Goal: Task Accomplishment & Management: Use online tool/utility

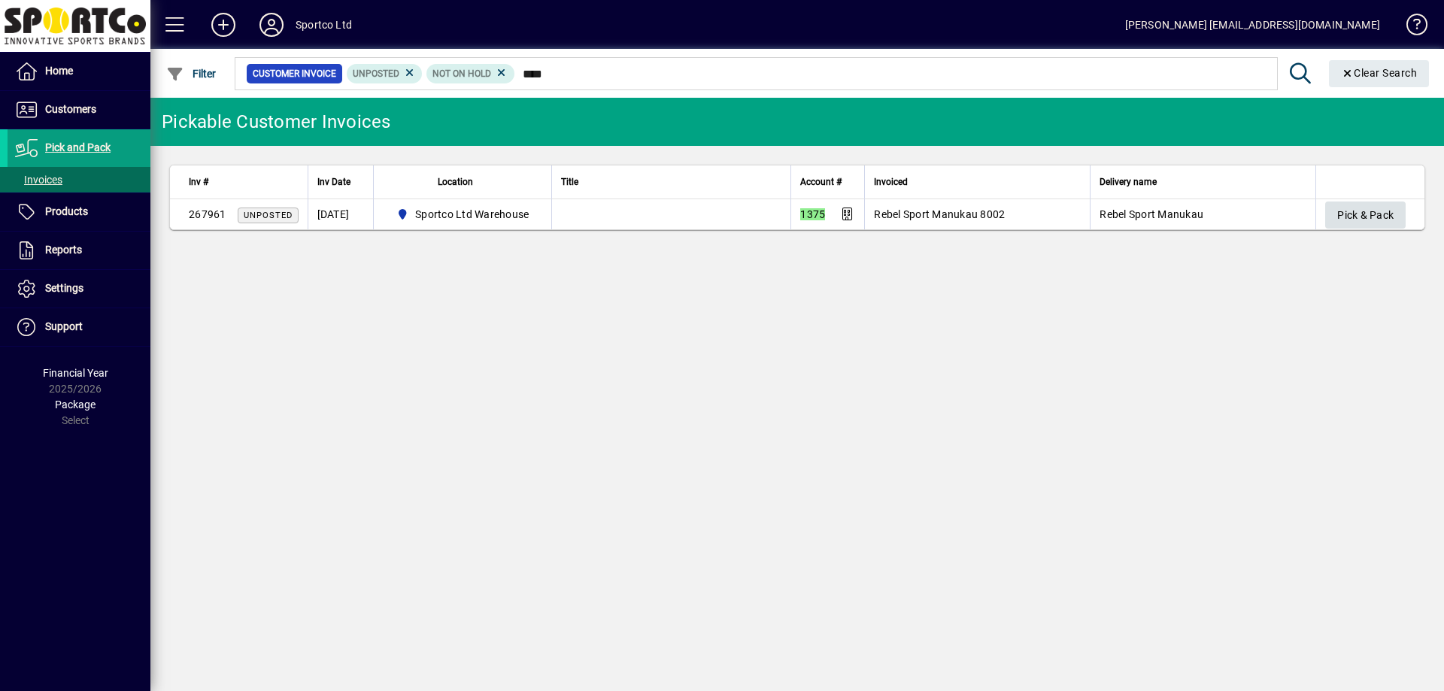
type input "****"
click at [1359, 220] on span "Pick & Pack" at bounding box center [1365, 215] width 56 height 25
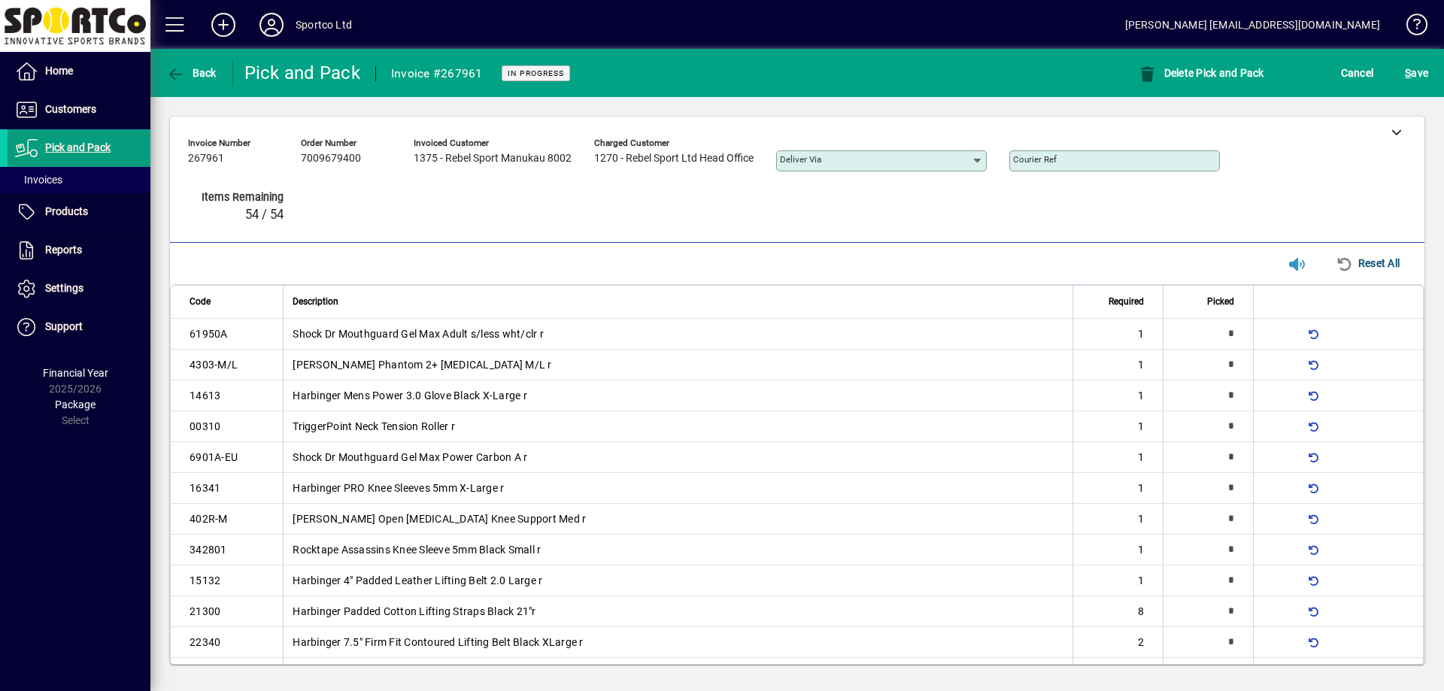
type input "*"
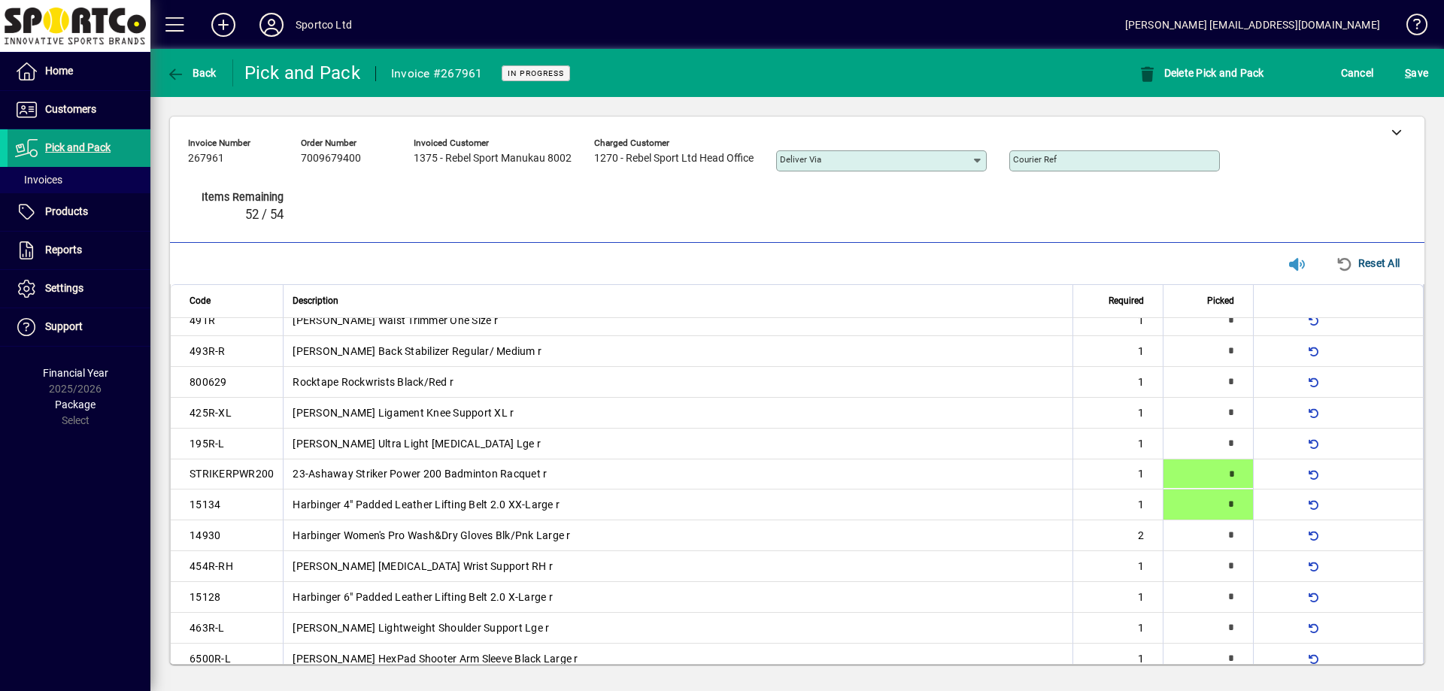
type input "*"
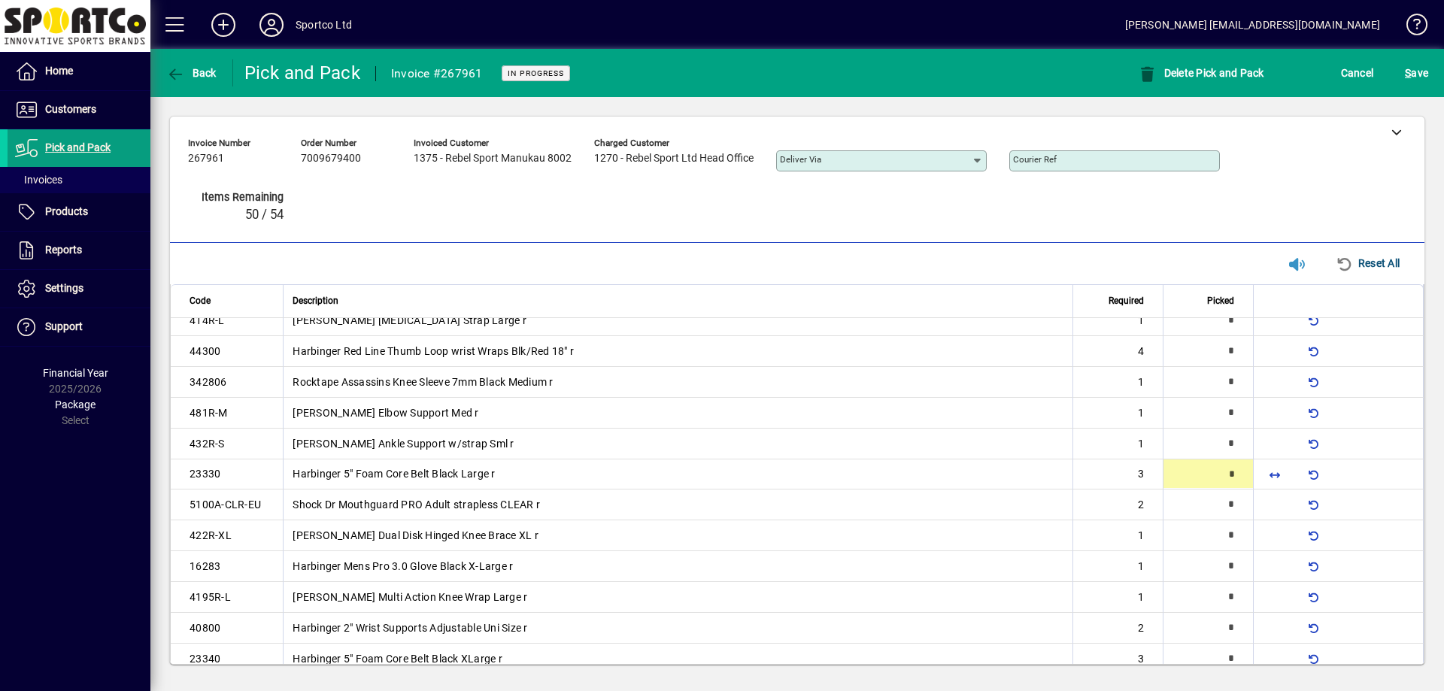
scroll to position [755, 0]
type input "*"
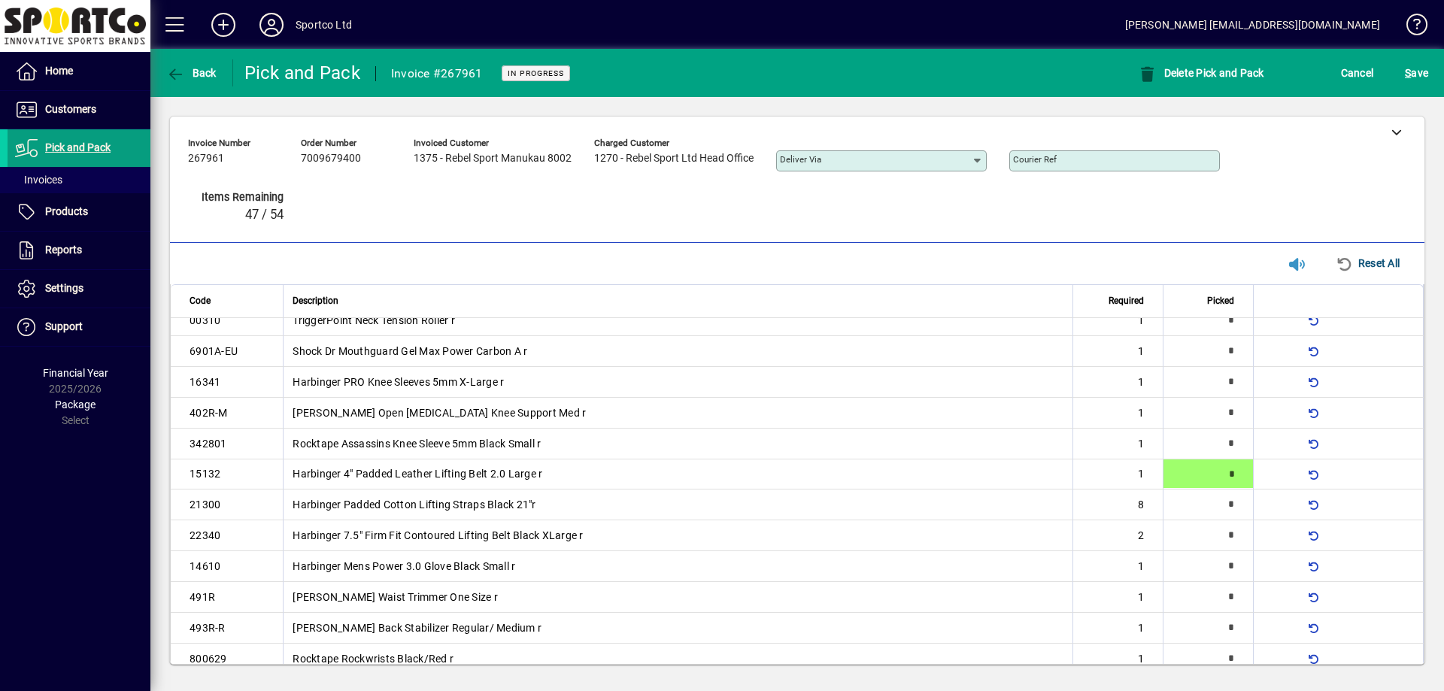
scroll to position [777, 0]
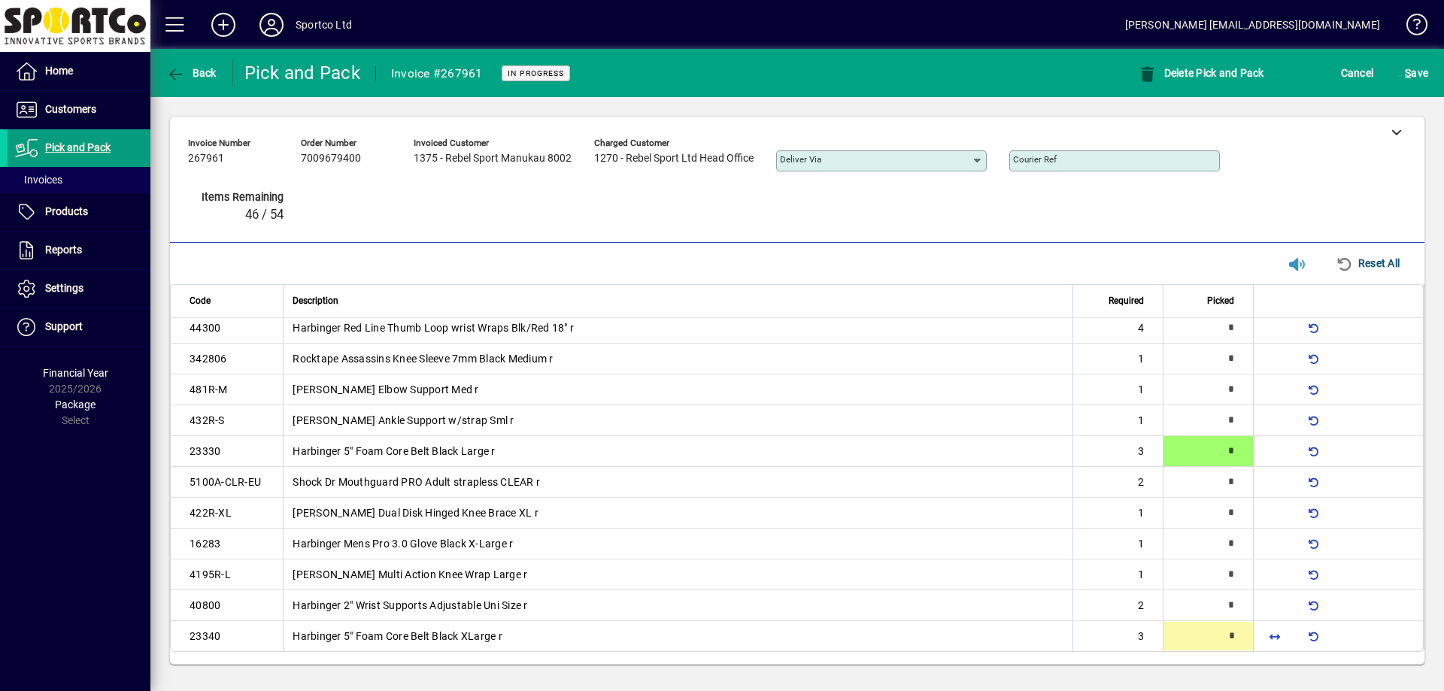
type input "*"
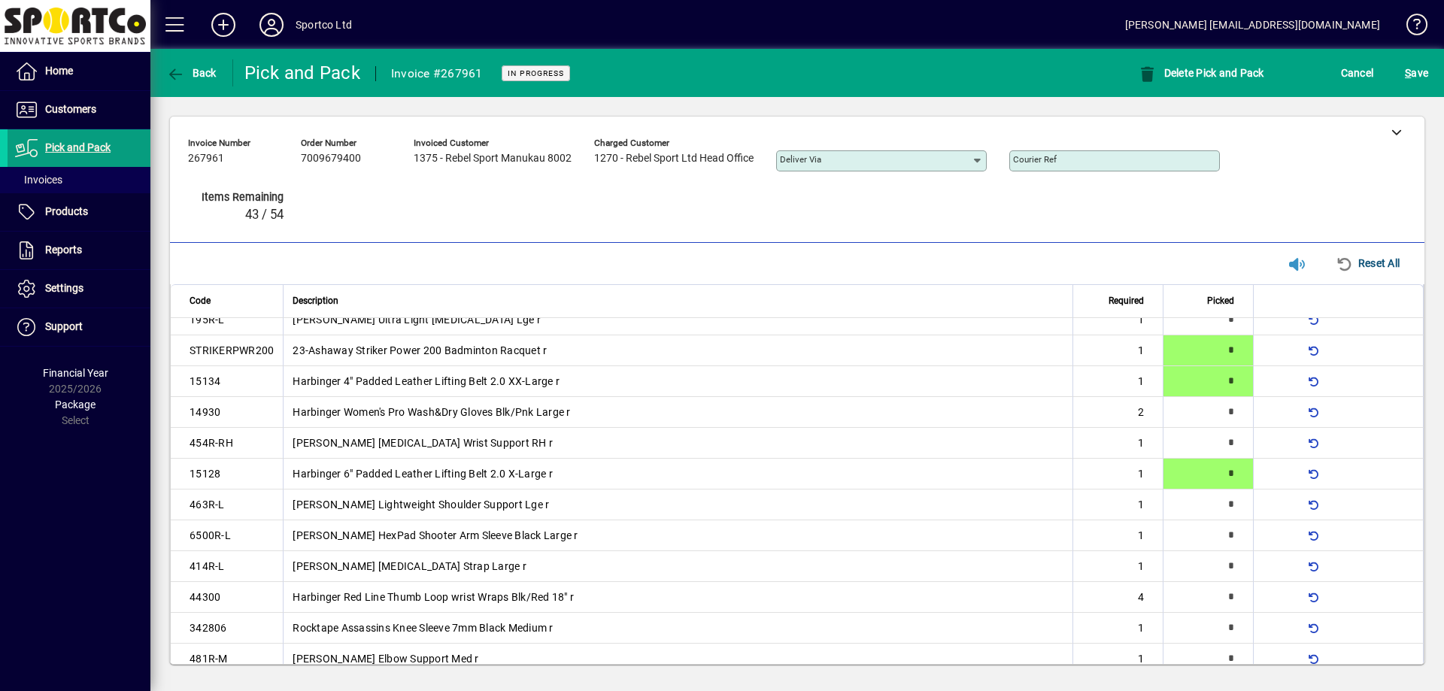
scroll to position [168, 0]
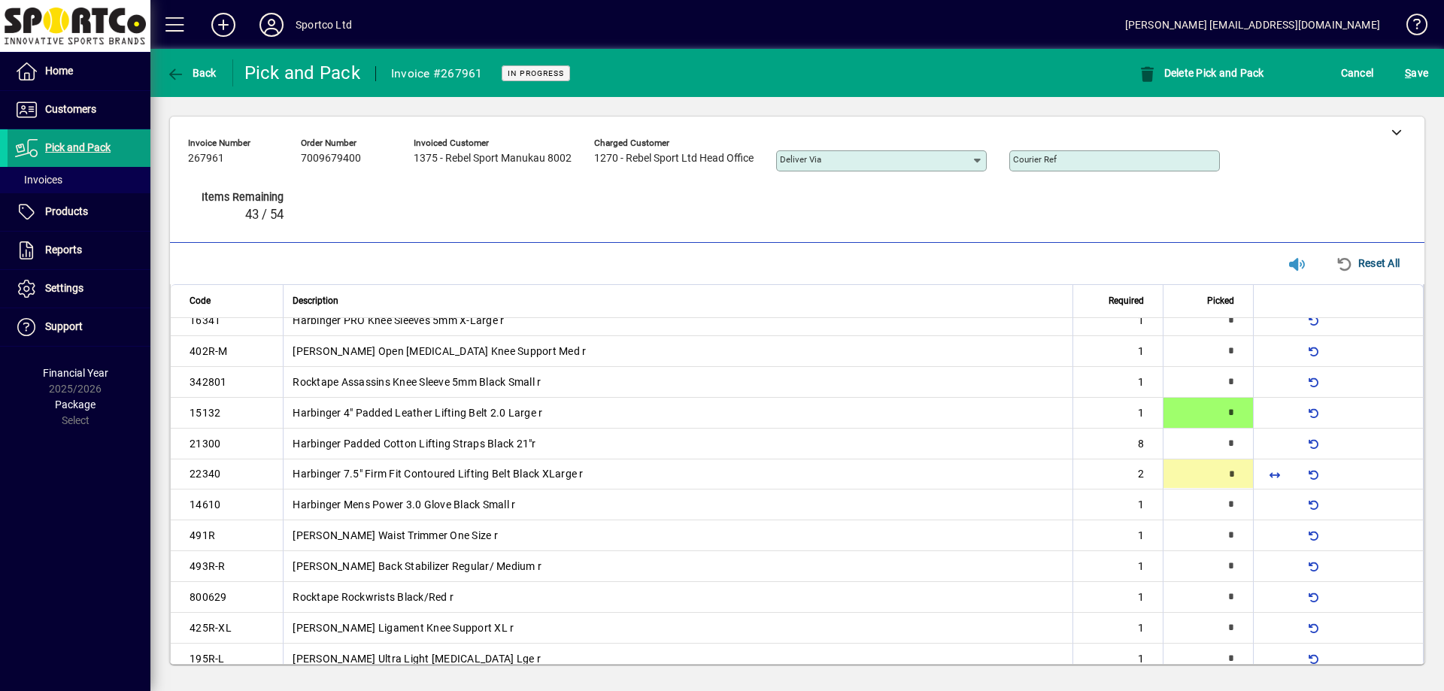
type input "*"
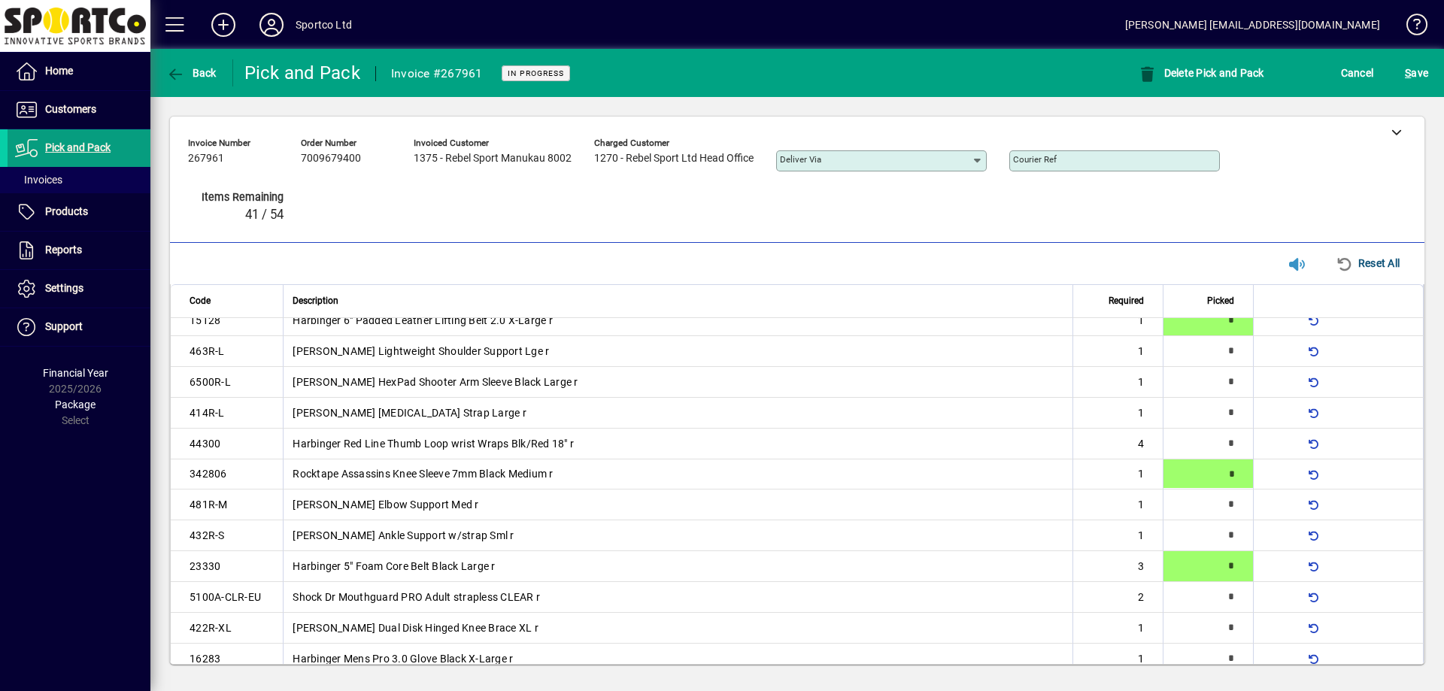
type input "*"
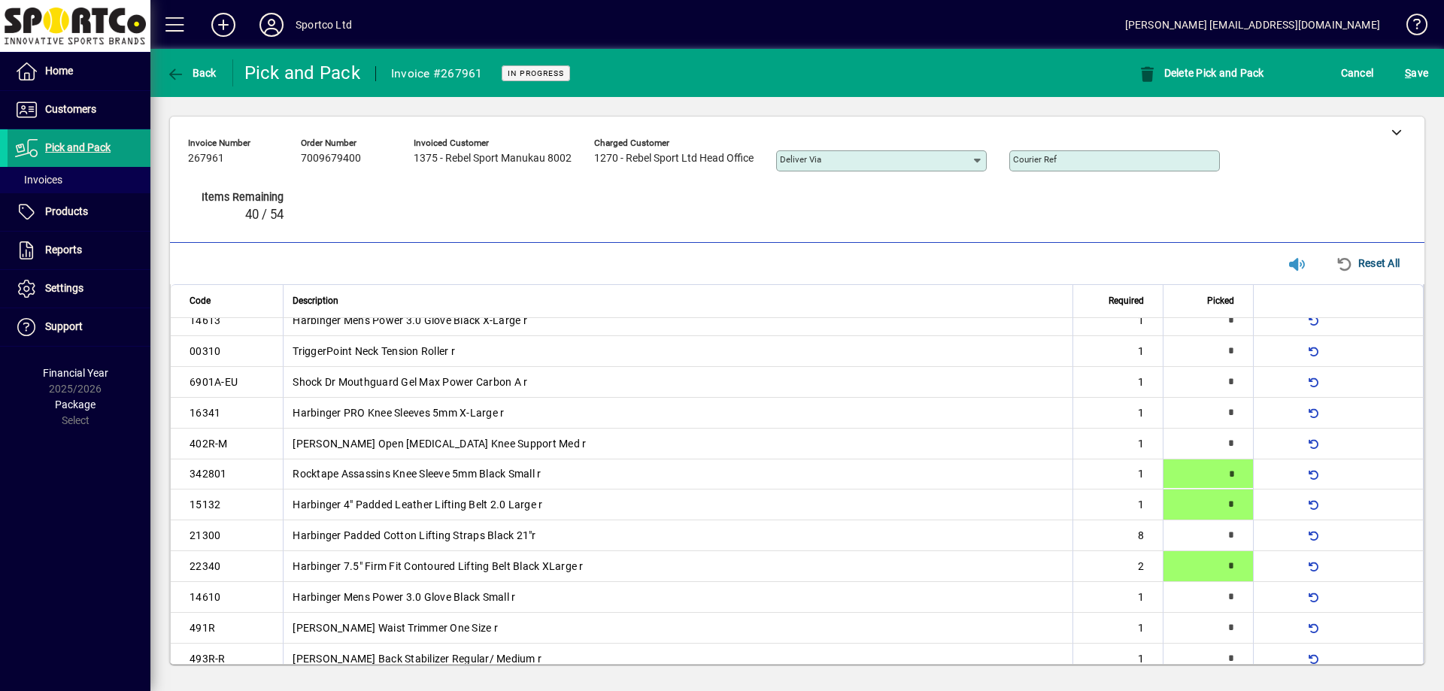
type input "*"
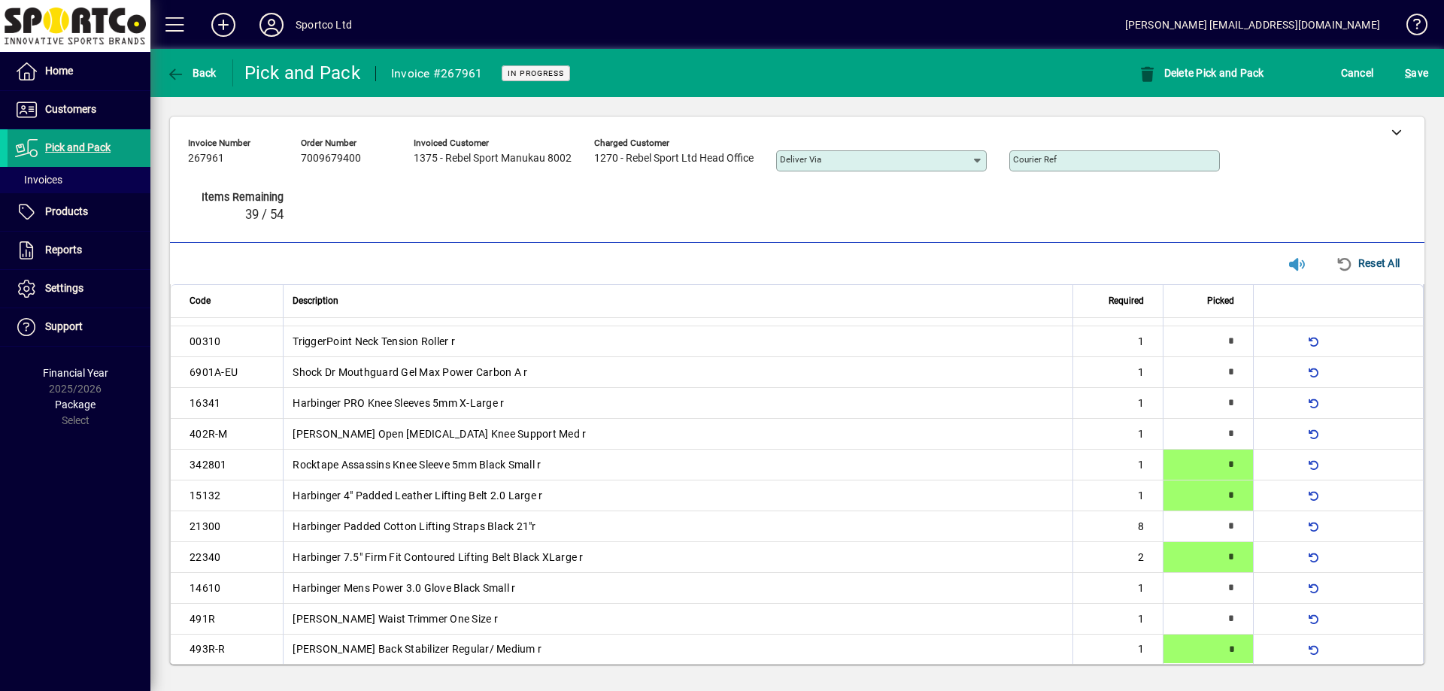
type input "*"
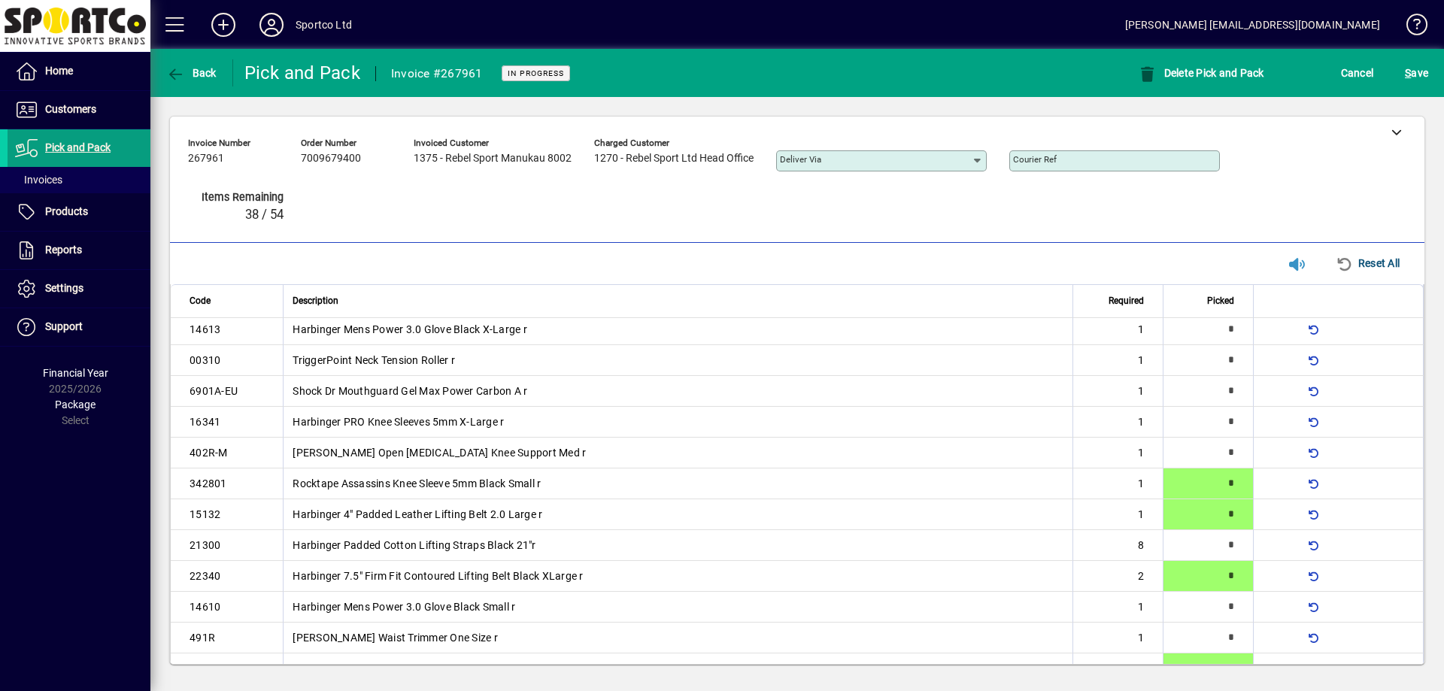
type input "*"
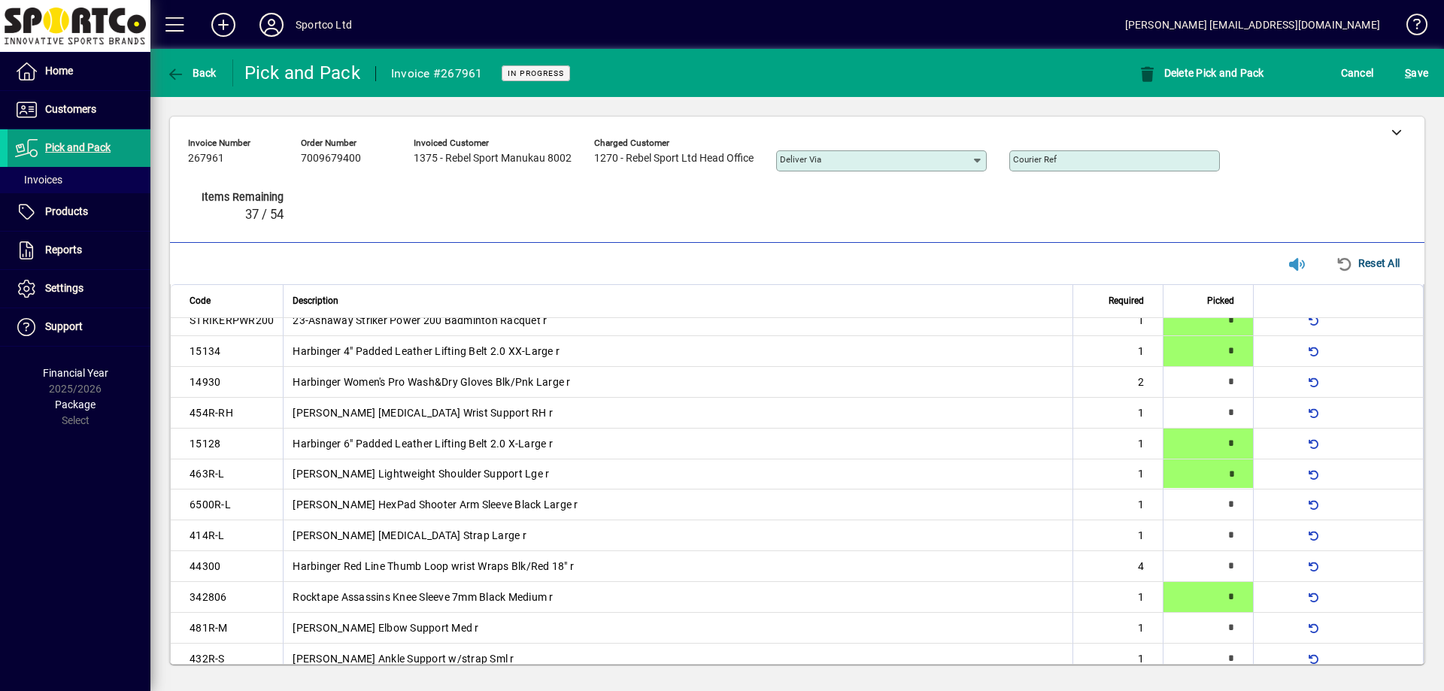
type input "*"
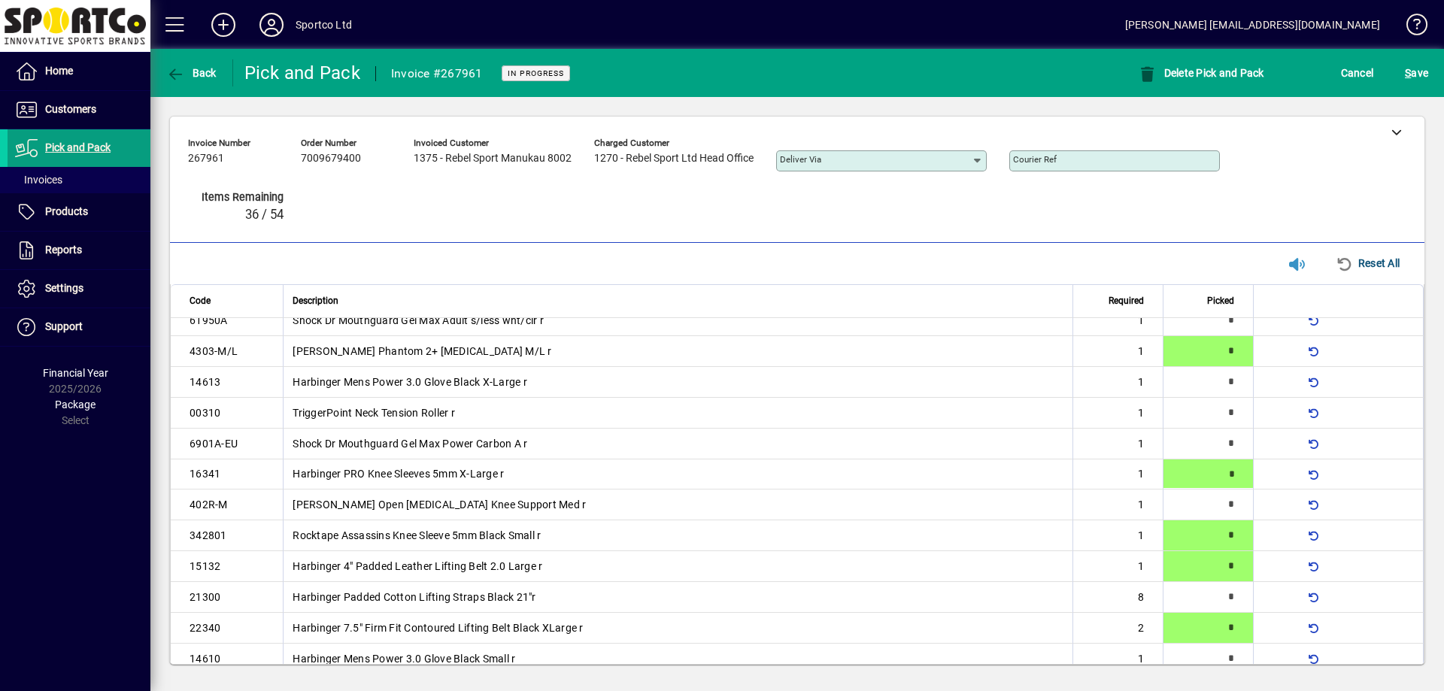
type input "*"
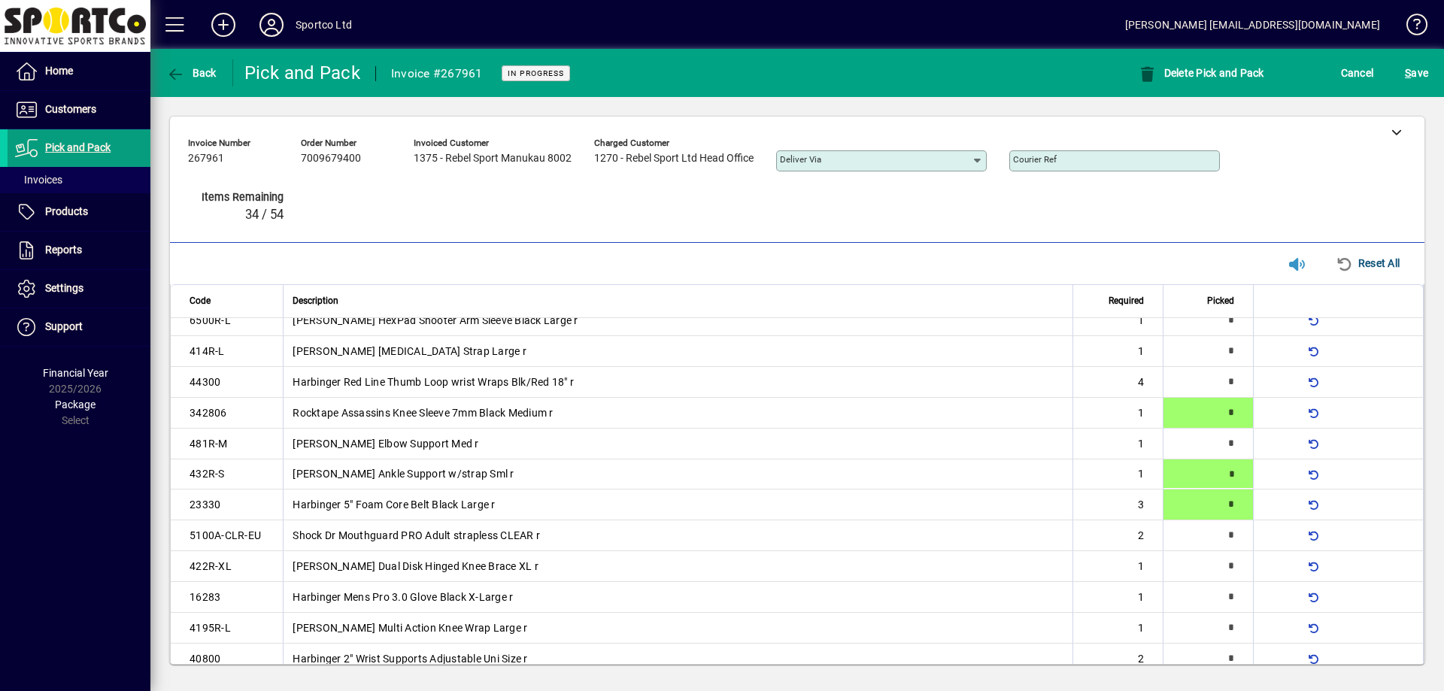
type input "*"
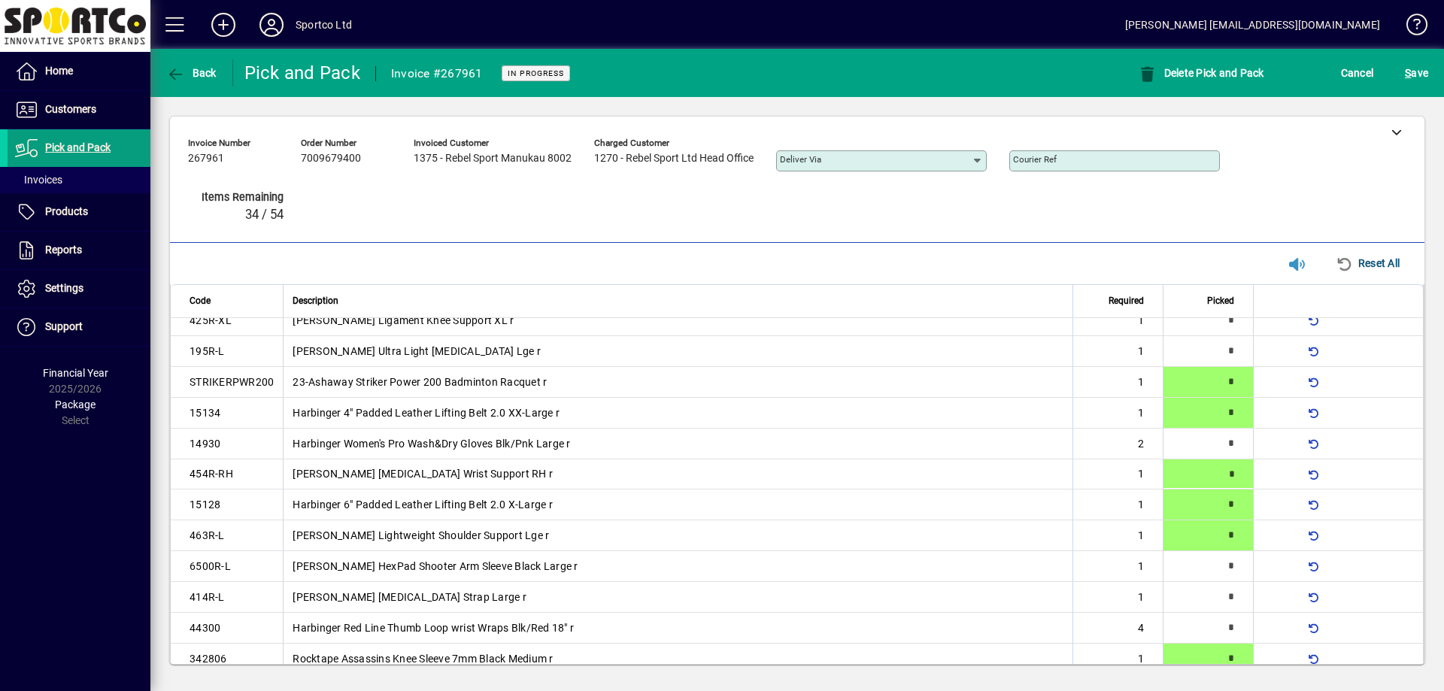
type input "*"
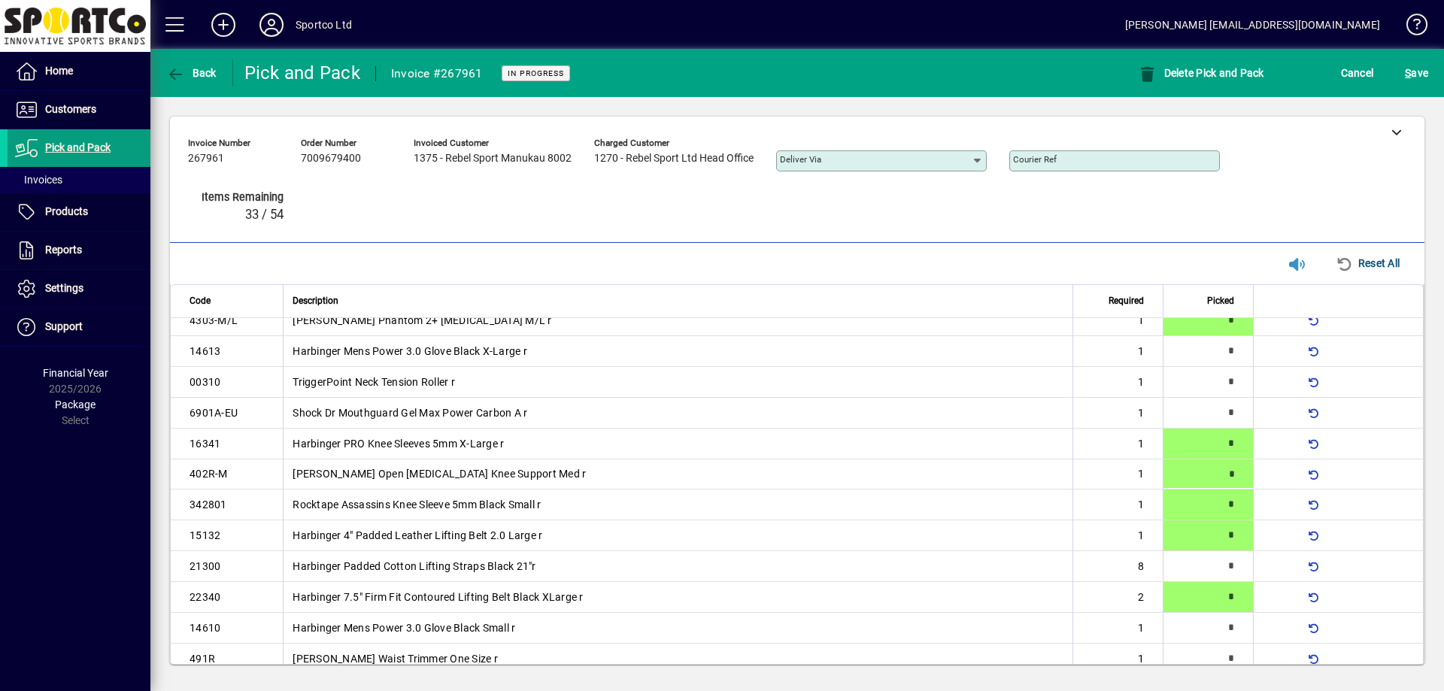
type input "*"
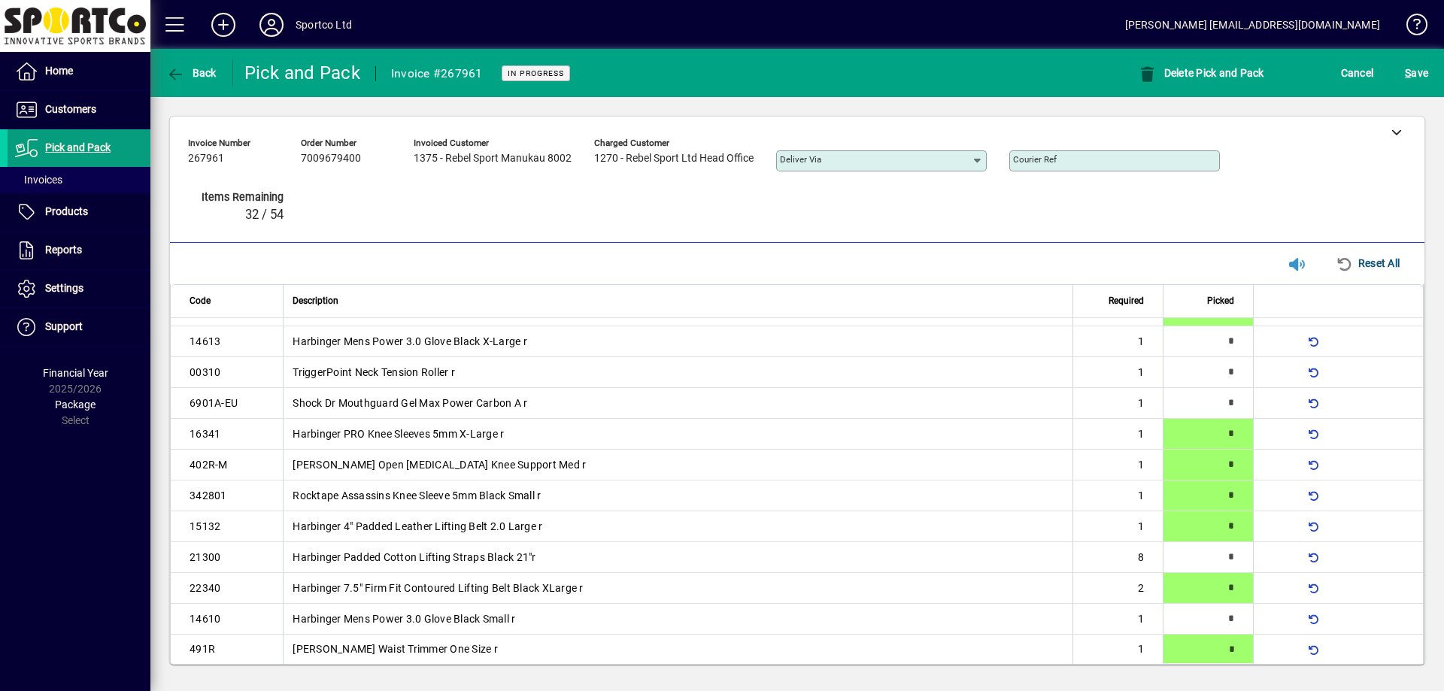
type input "*"
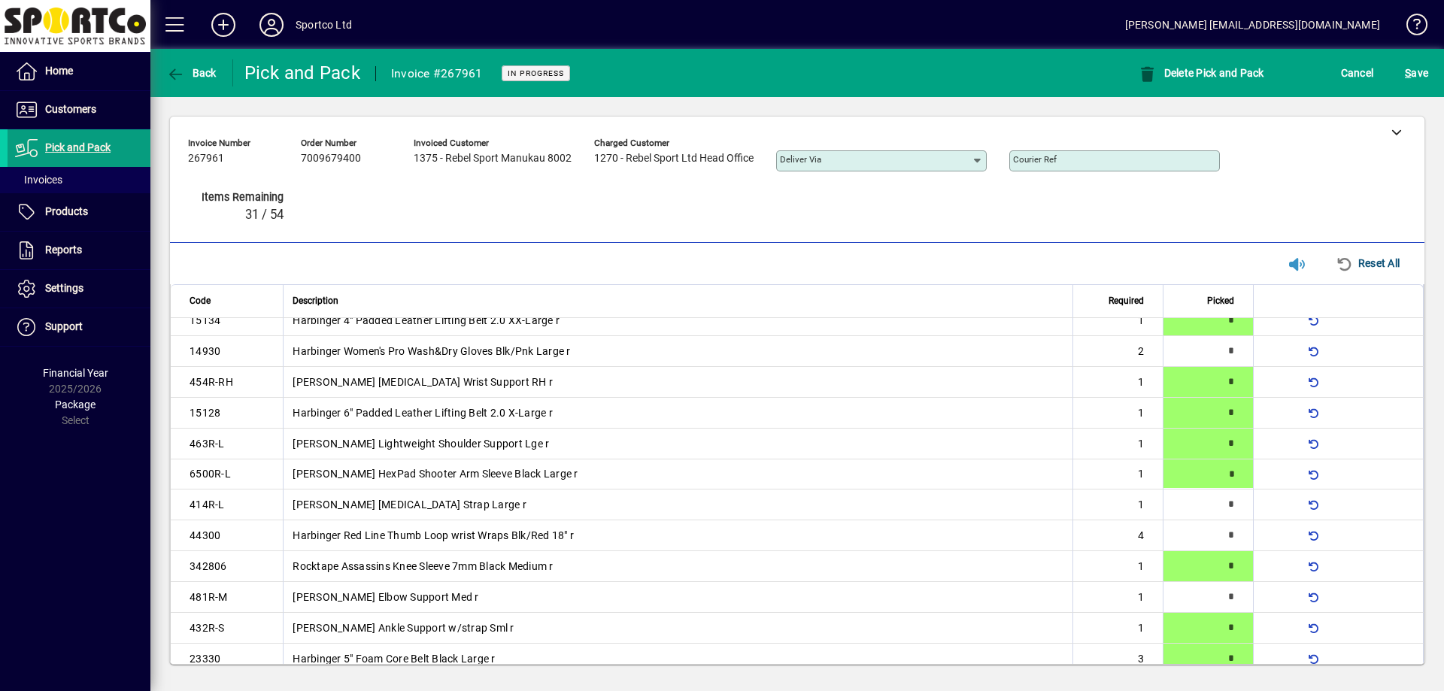
type input "*"
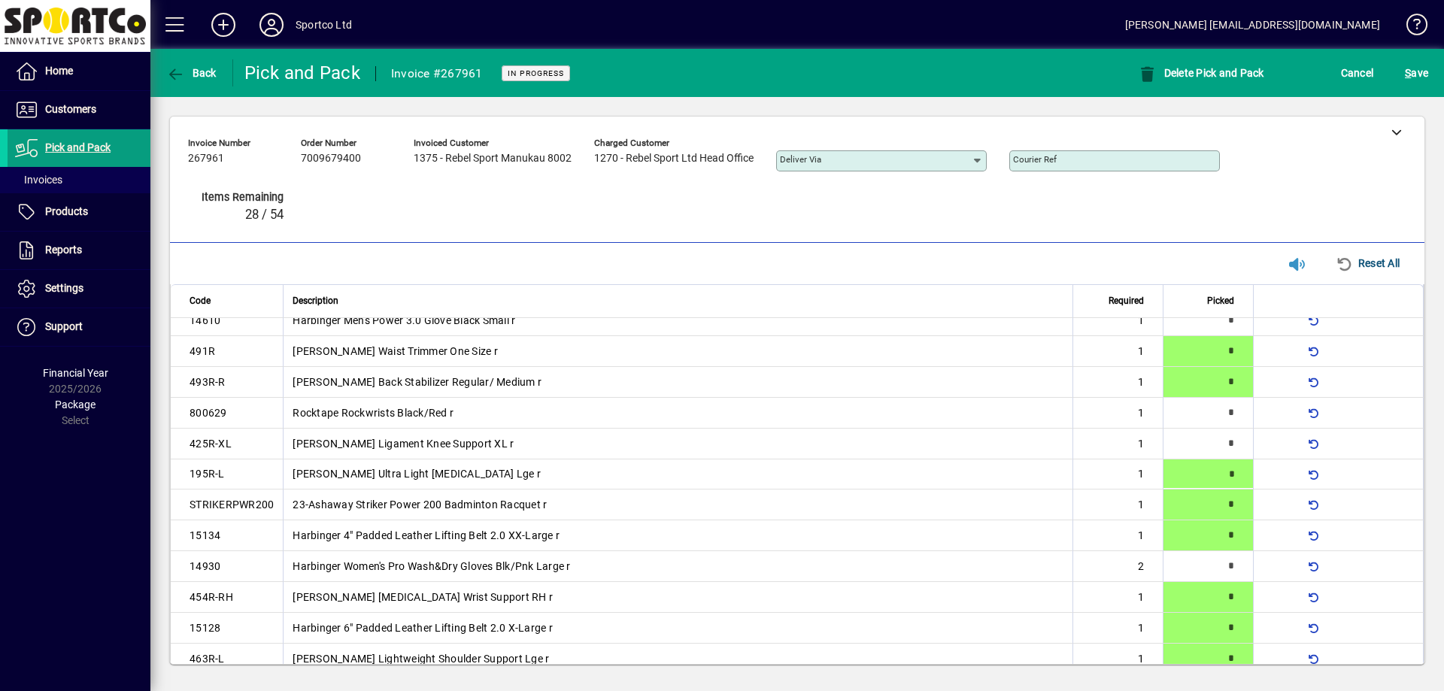
type input "*"
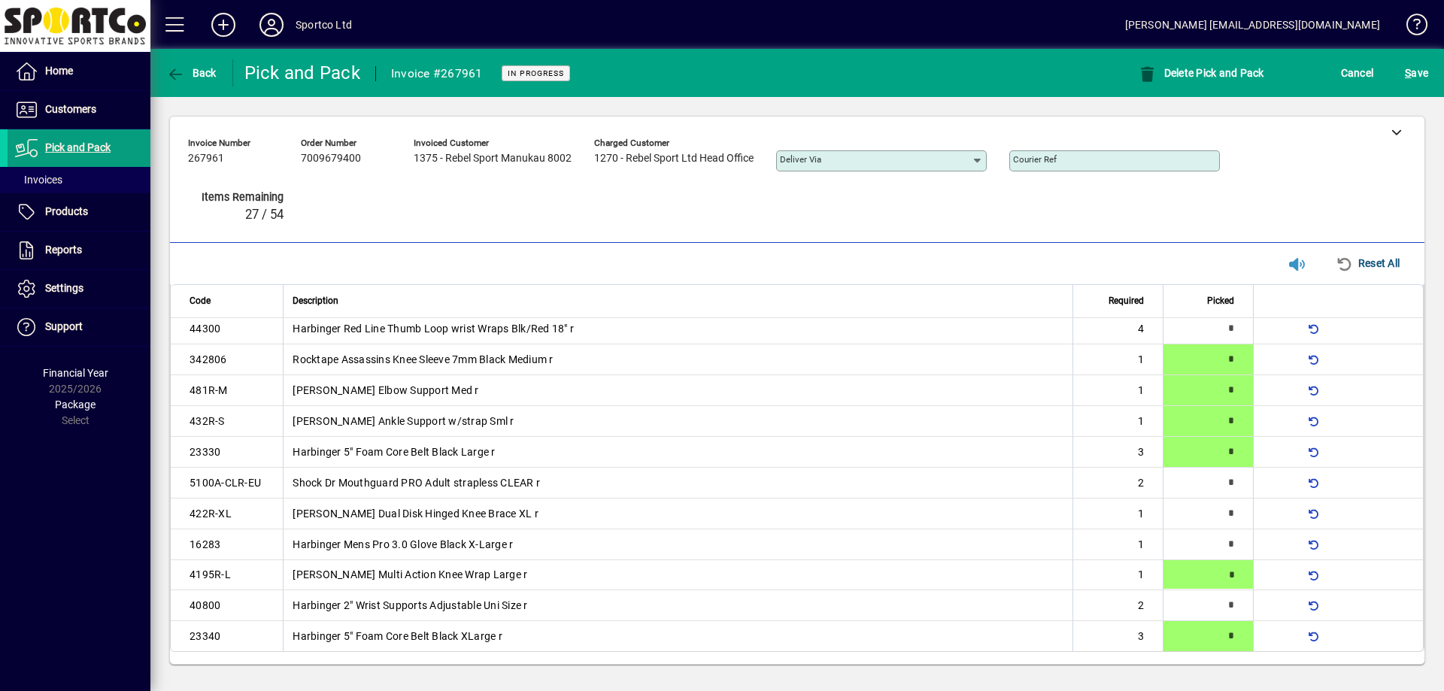
type input "*"
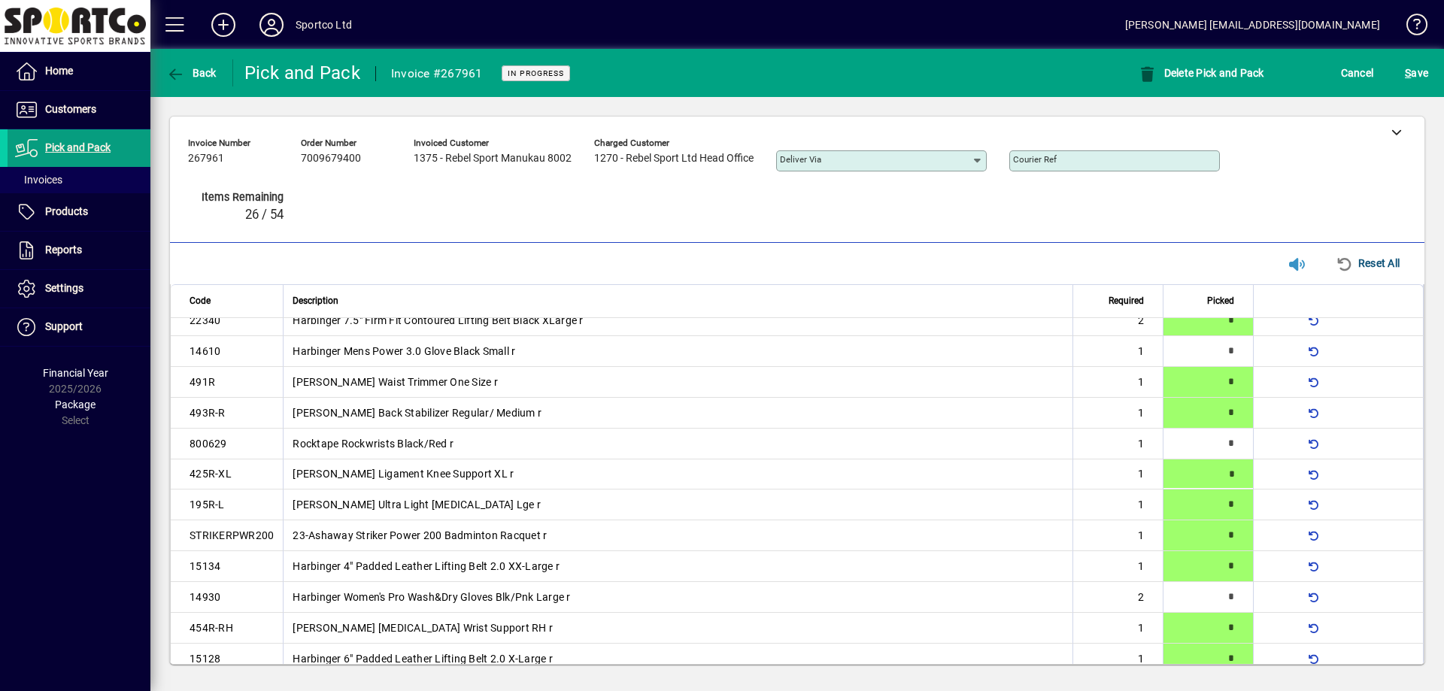
type input "*"
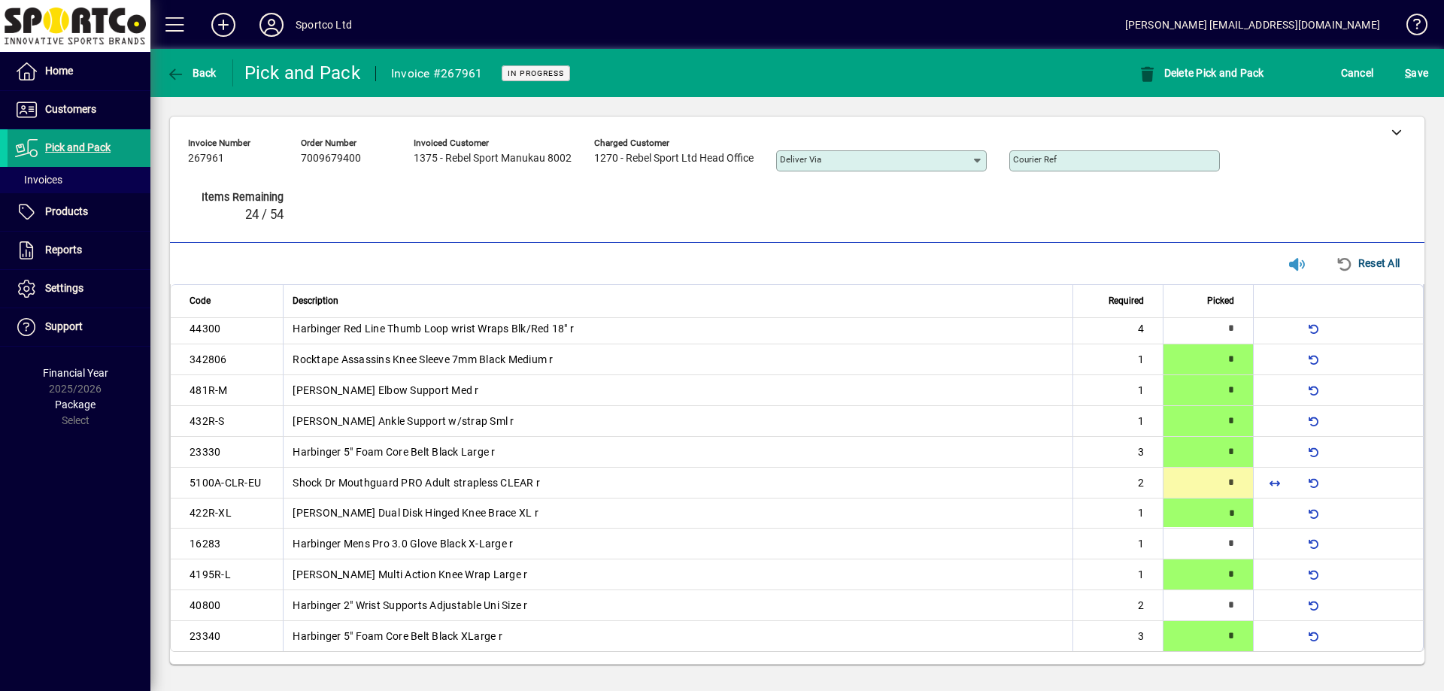
type input "*"
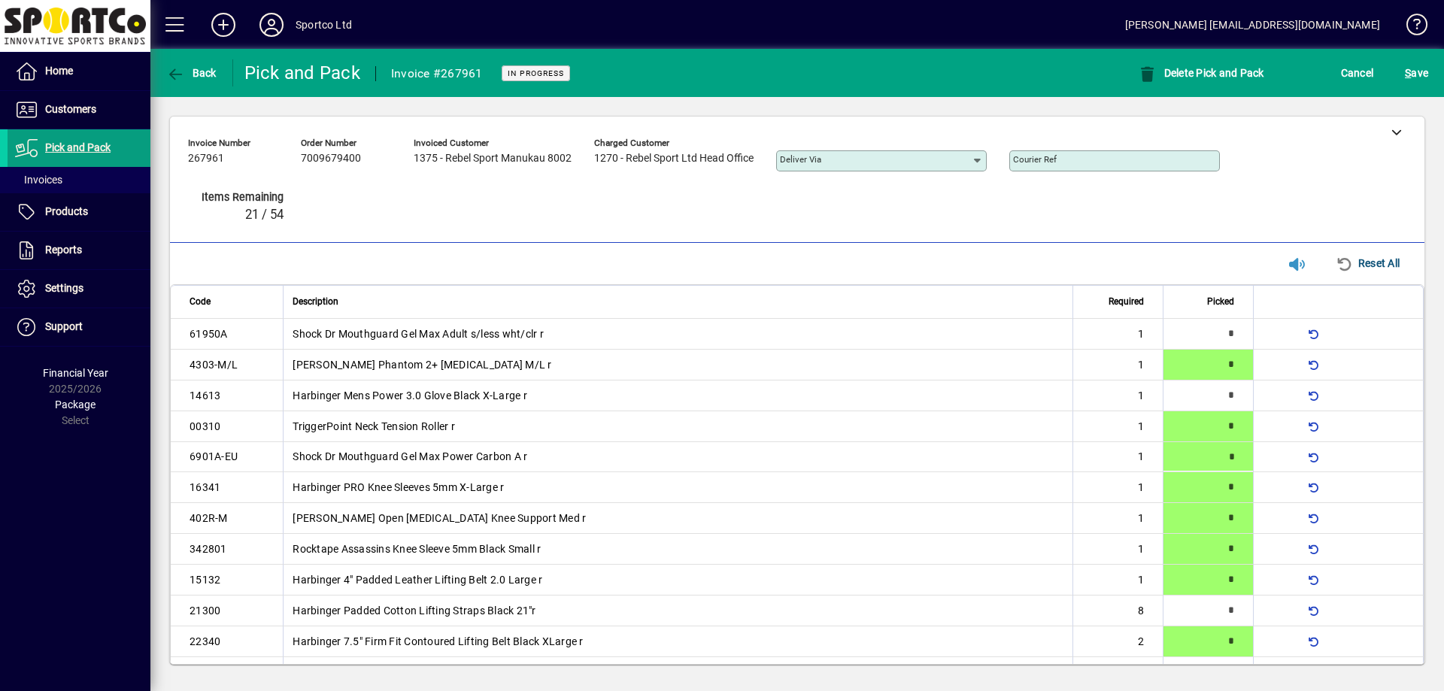
type input "*"
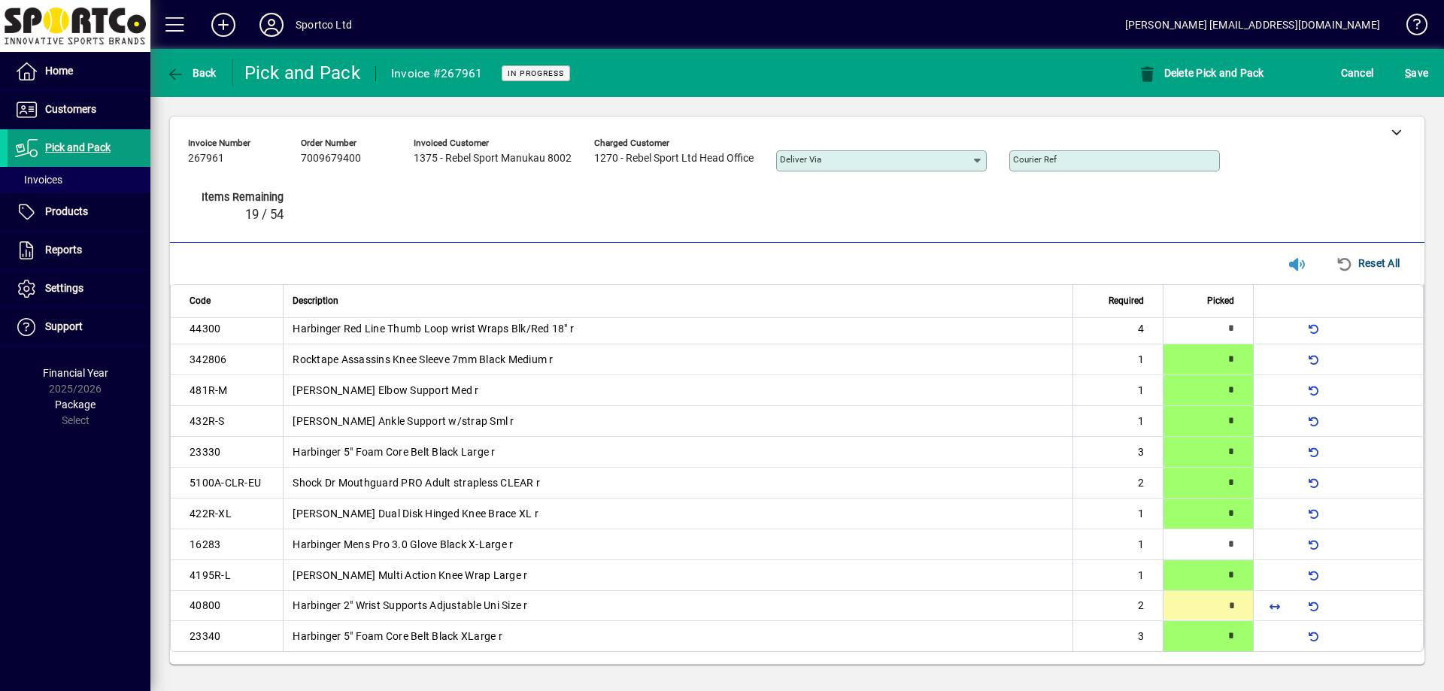
type input "*"
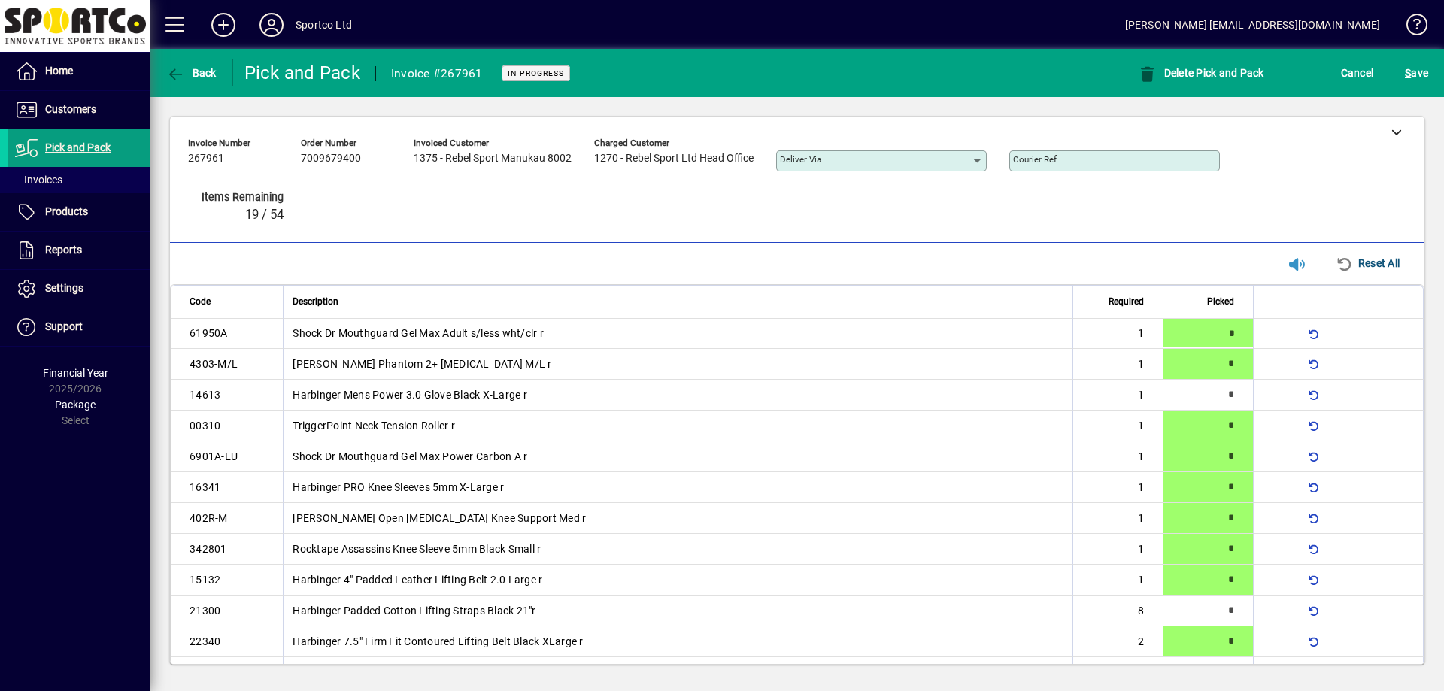
type input "*"
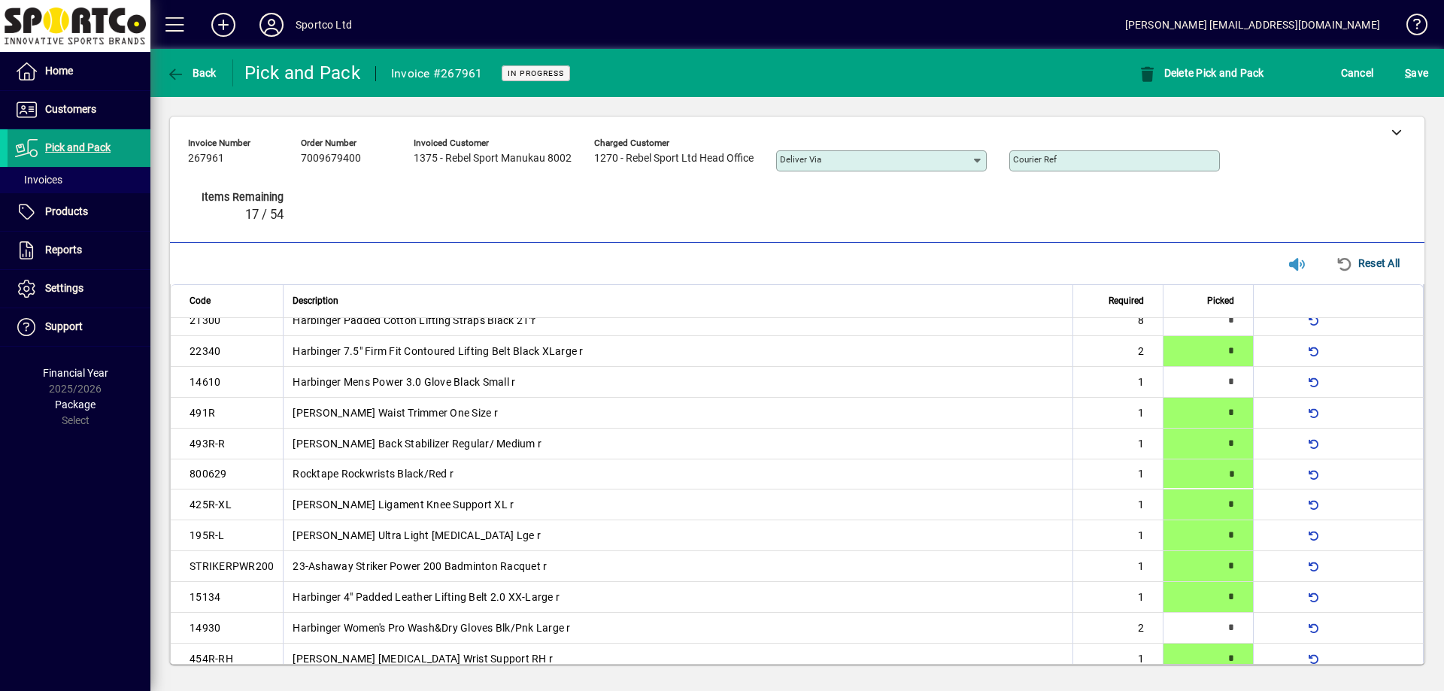
type input "*"
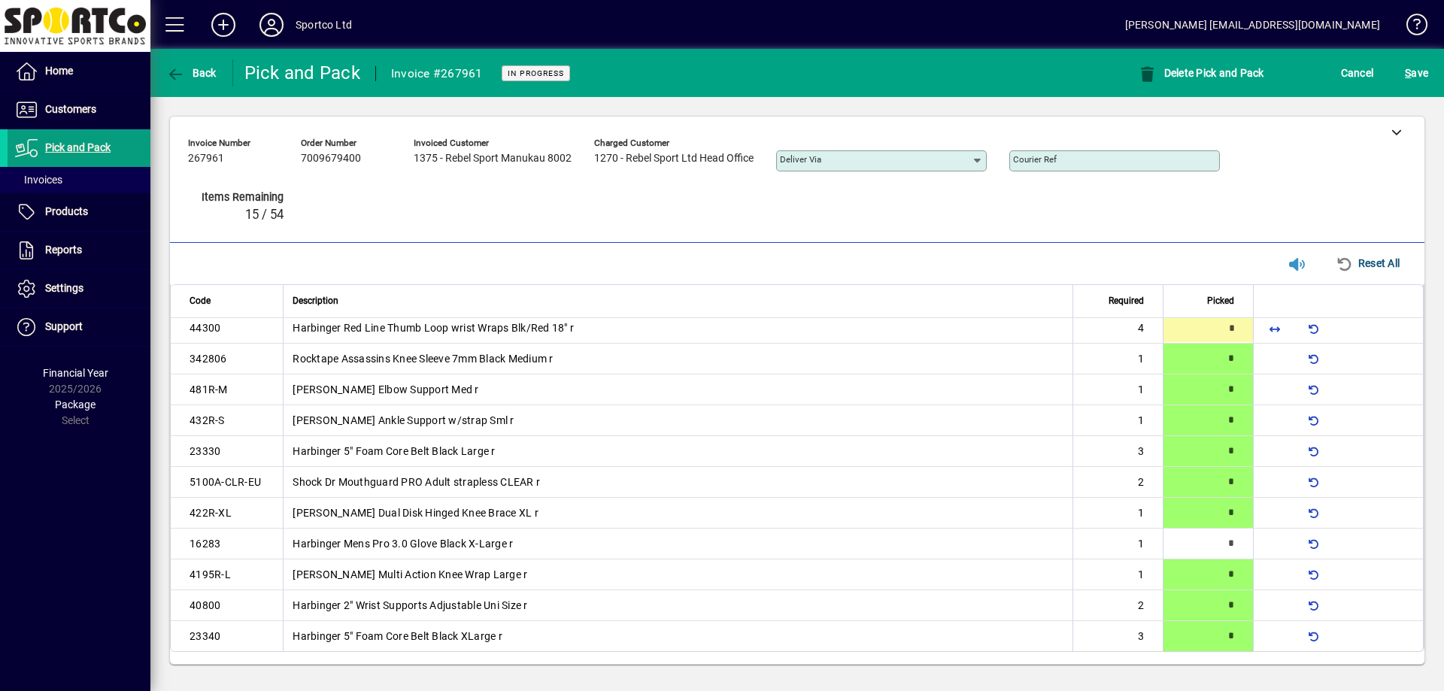
scroll to position [632, 0]
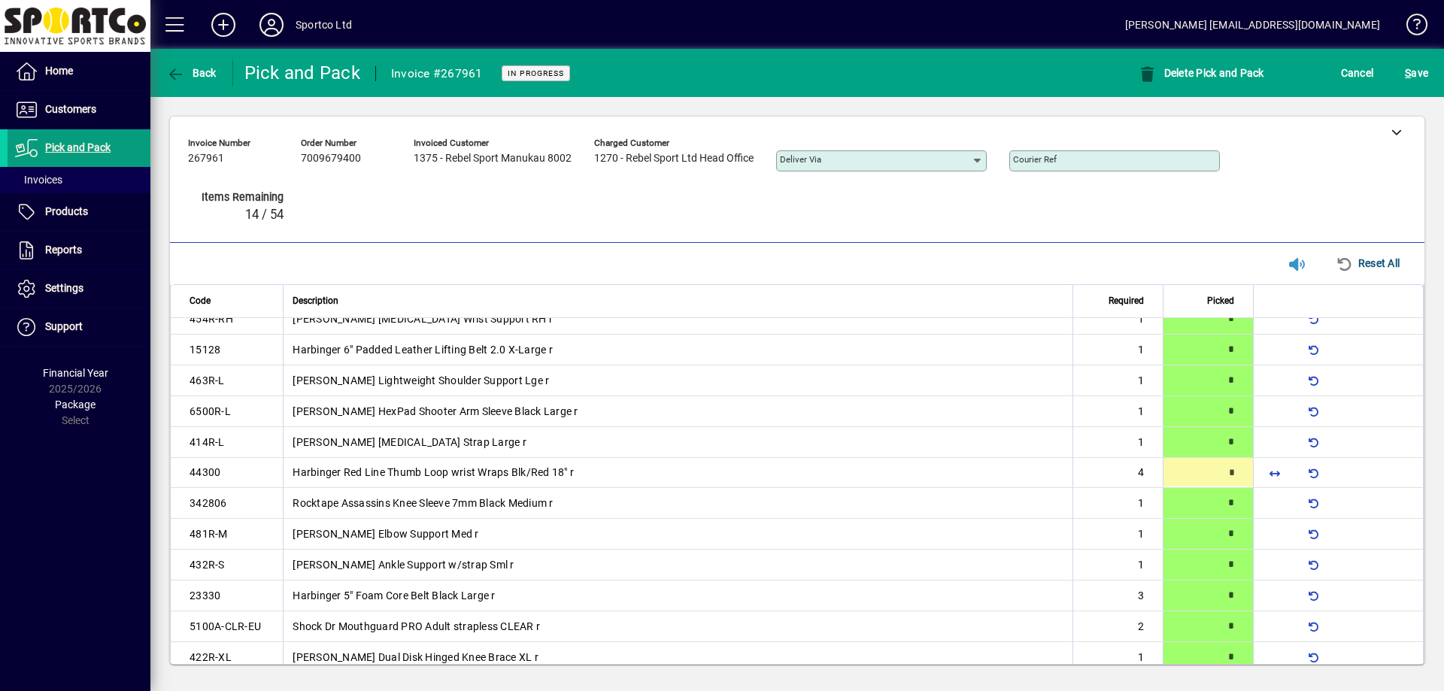
type input "*"
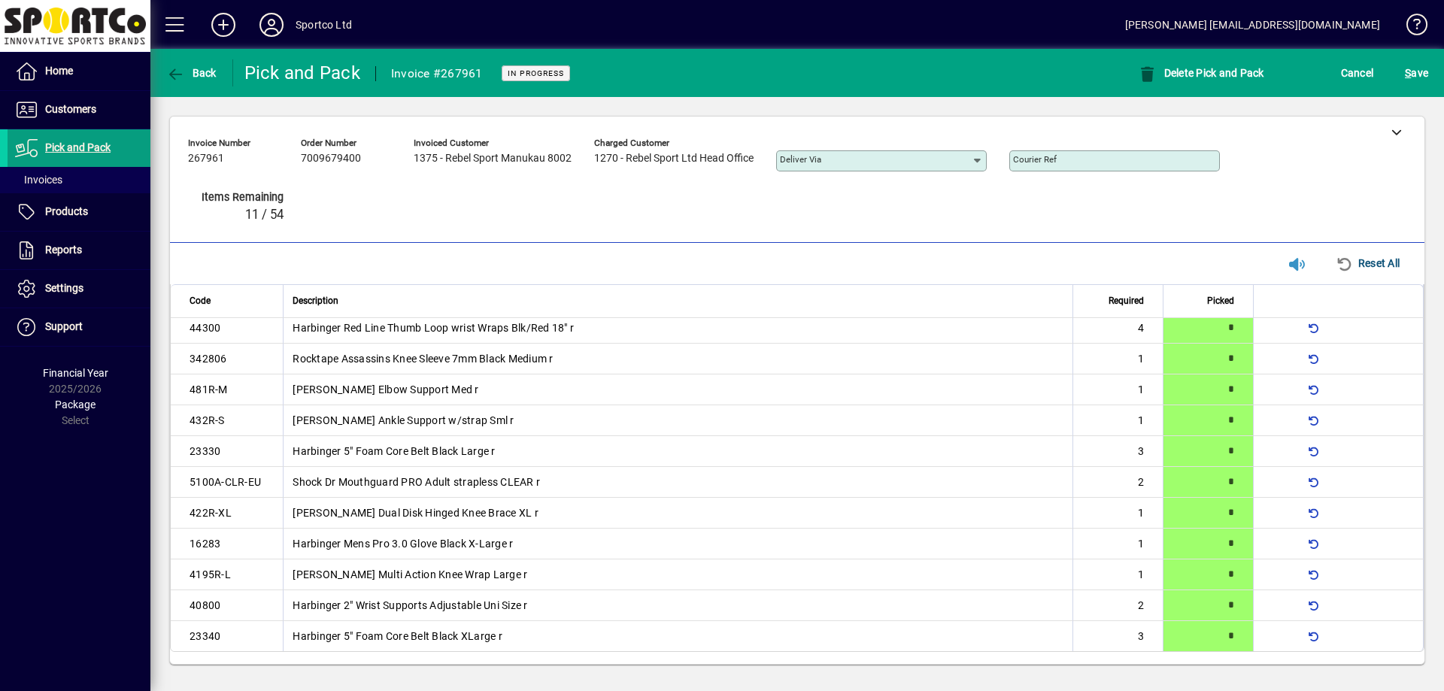
scroll to position [445, 0]
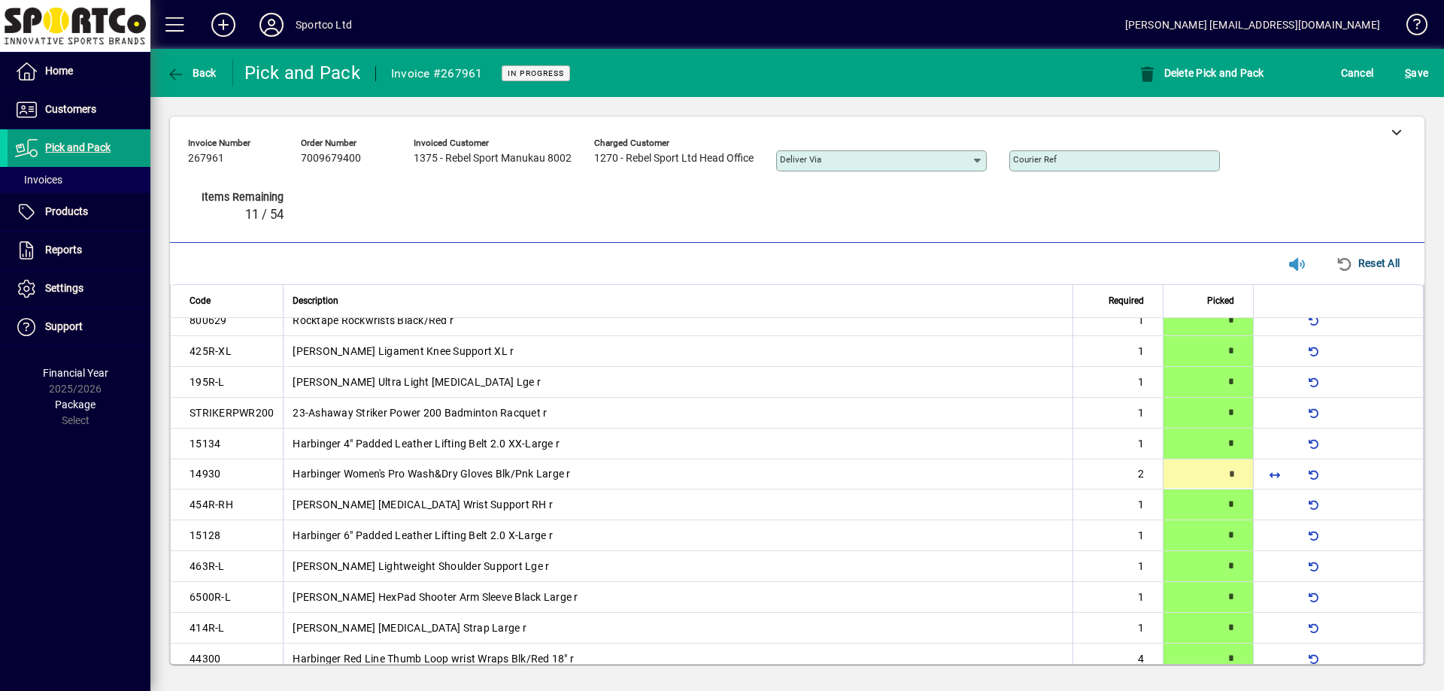
type input "*"
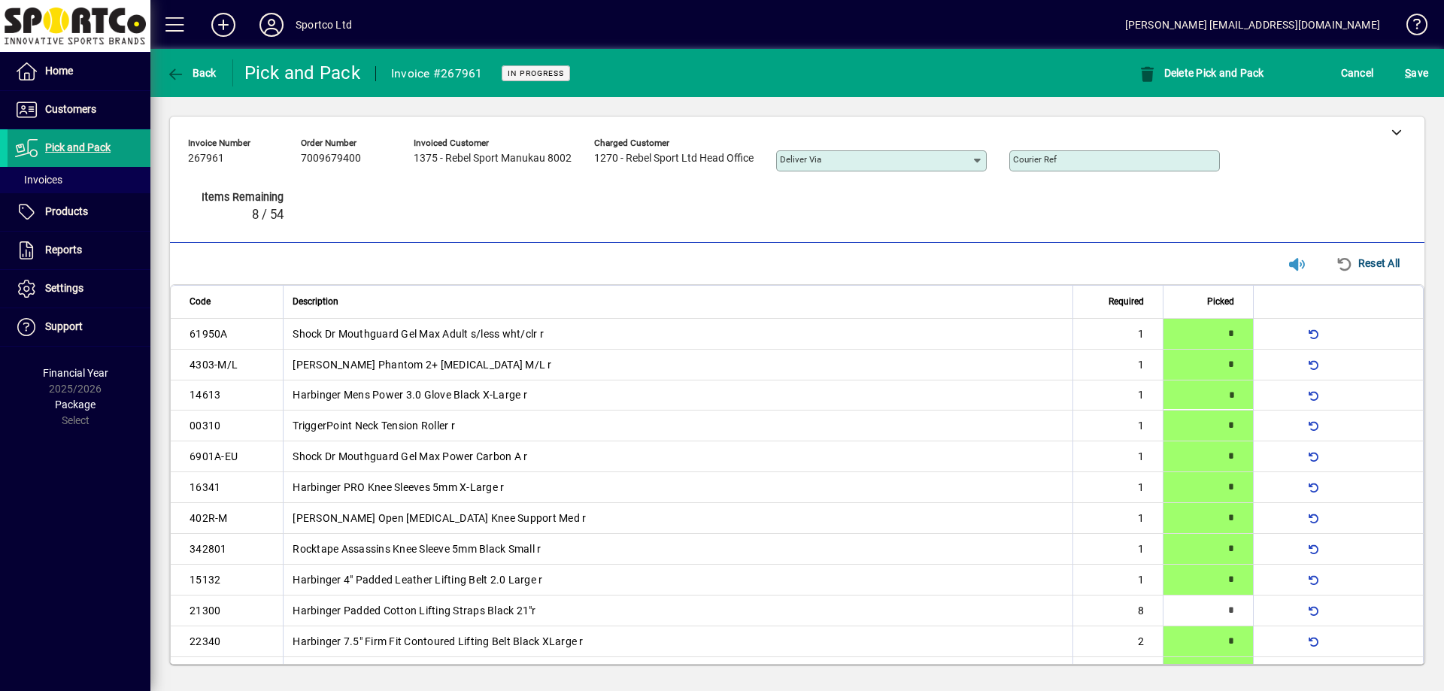
type input "*"
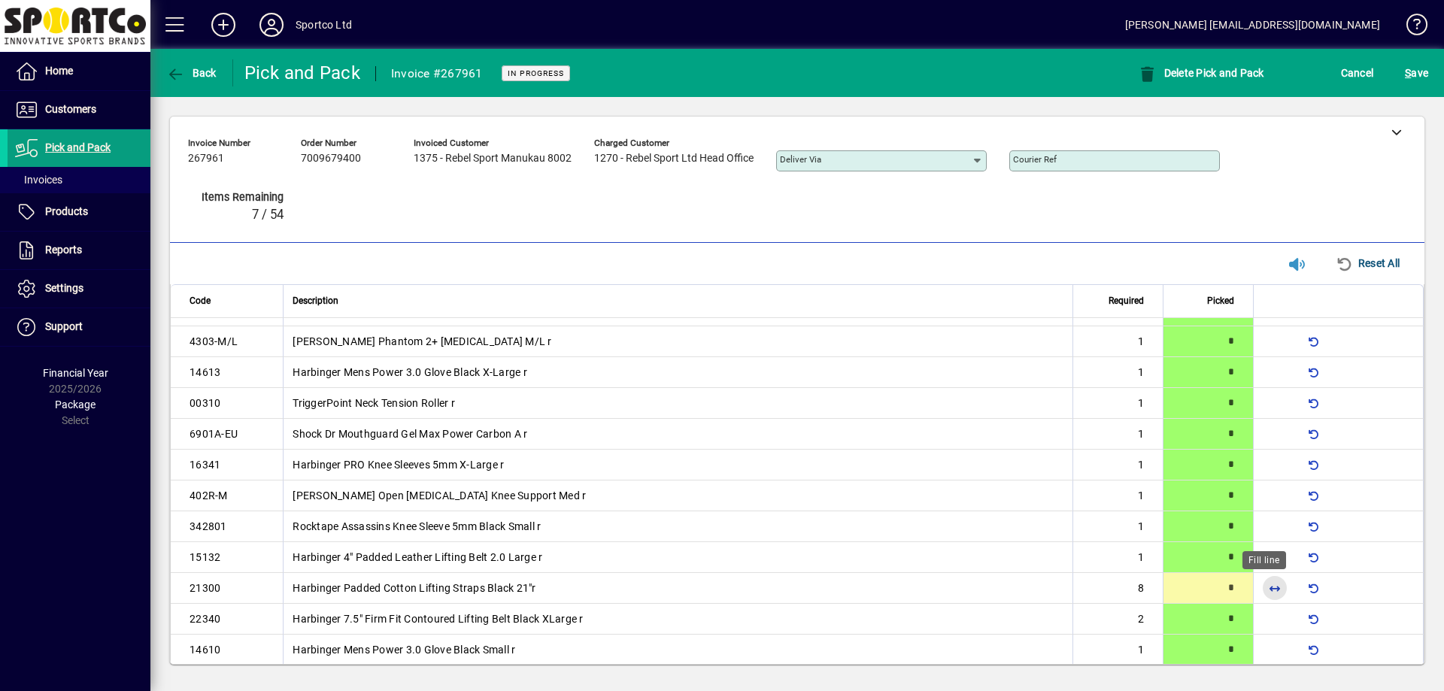
click at [1276, 590] on span "button" at bounding box center [1275, 588] width 36 height 36
type input "*"
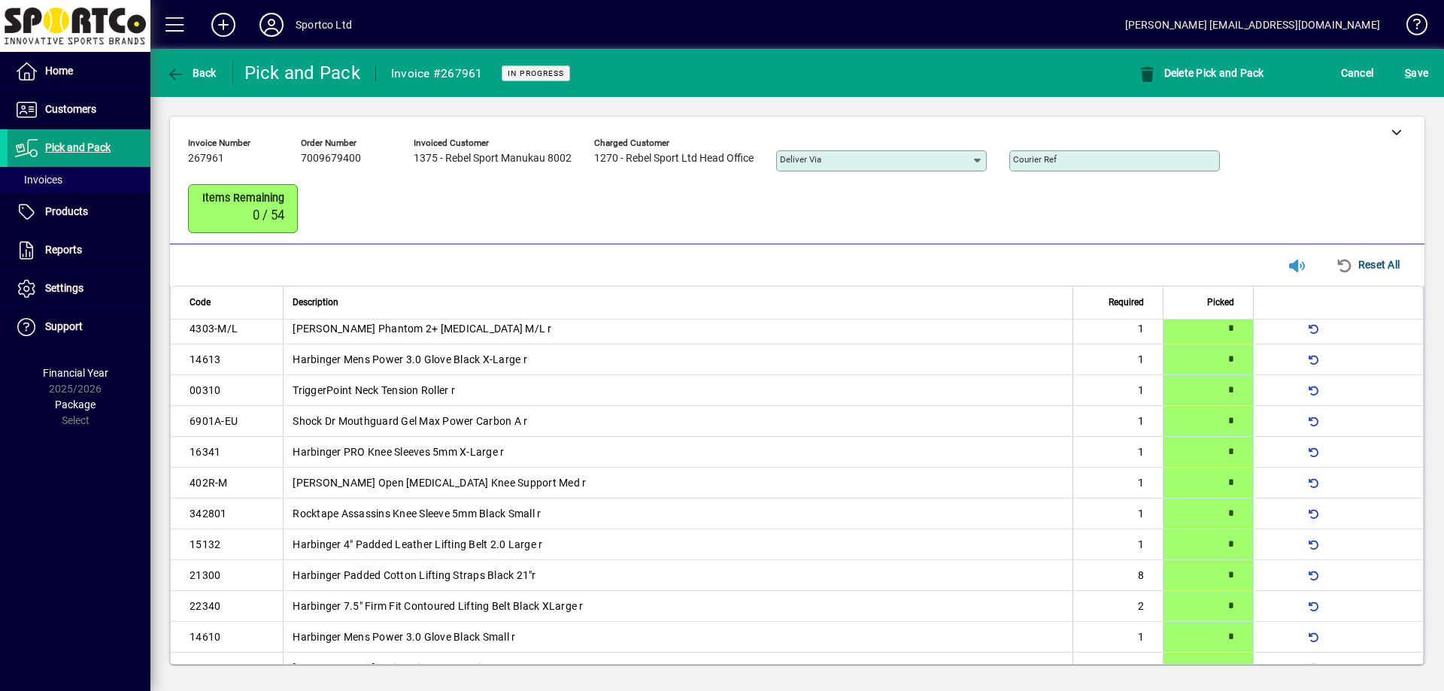
scroll to position [0, 0]
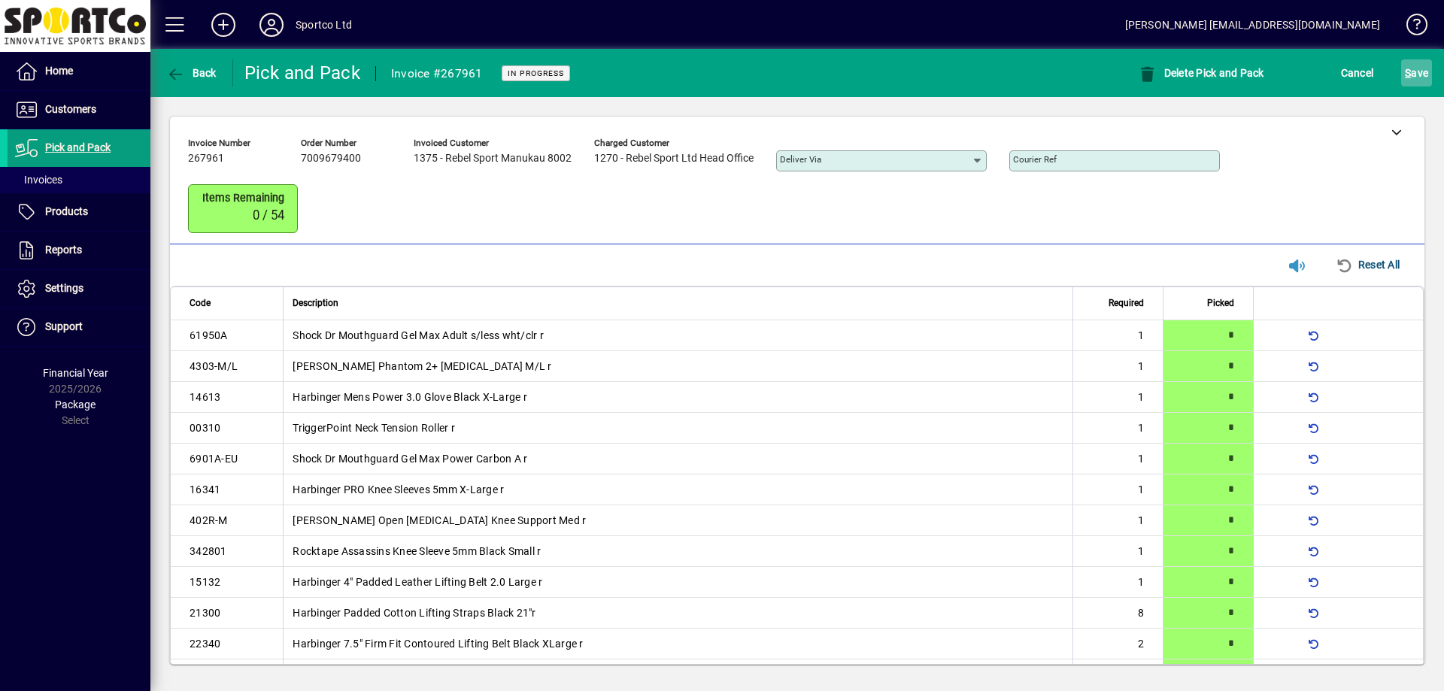
click at [1429, 76] on span "submit" at bounding box center [1416, 73] width 31 height 36
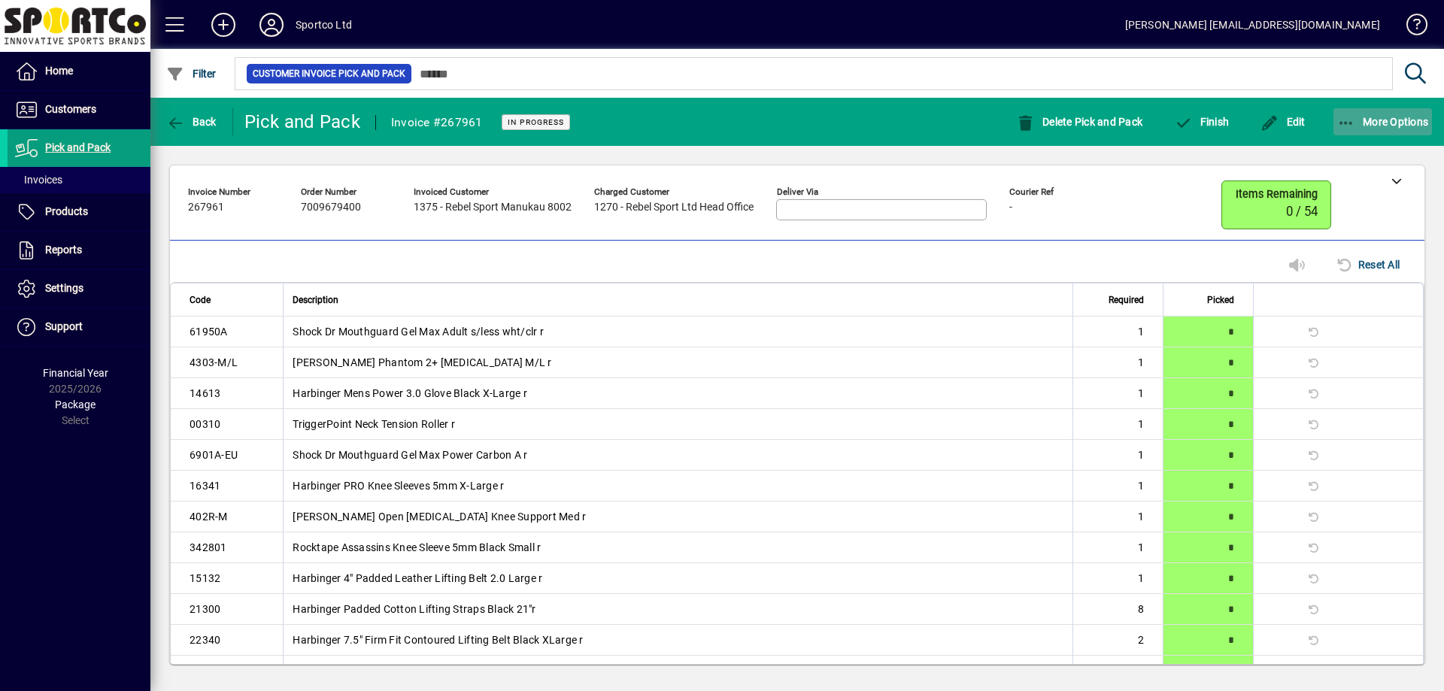
click at [1385, 130] on span "button" at bounding box center [1383, 122] width 99 height 36
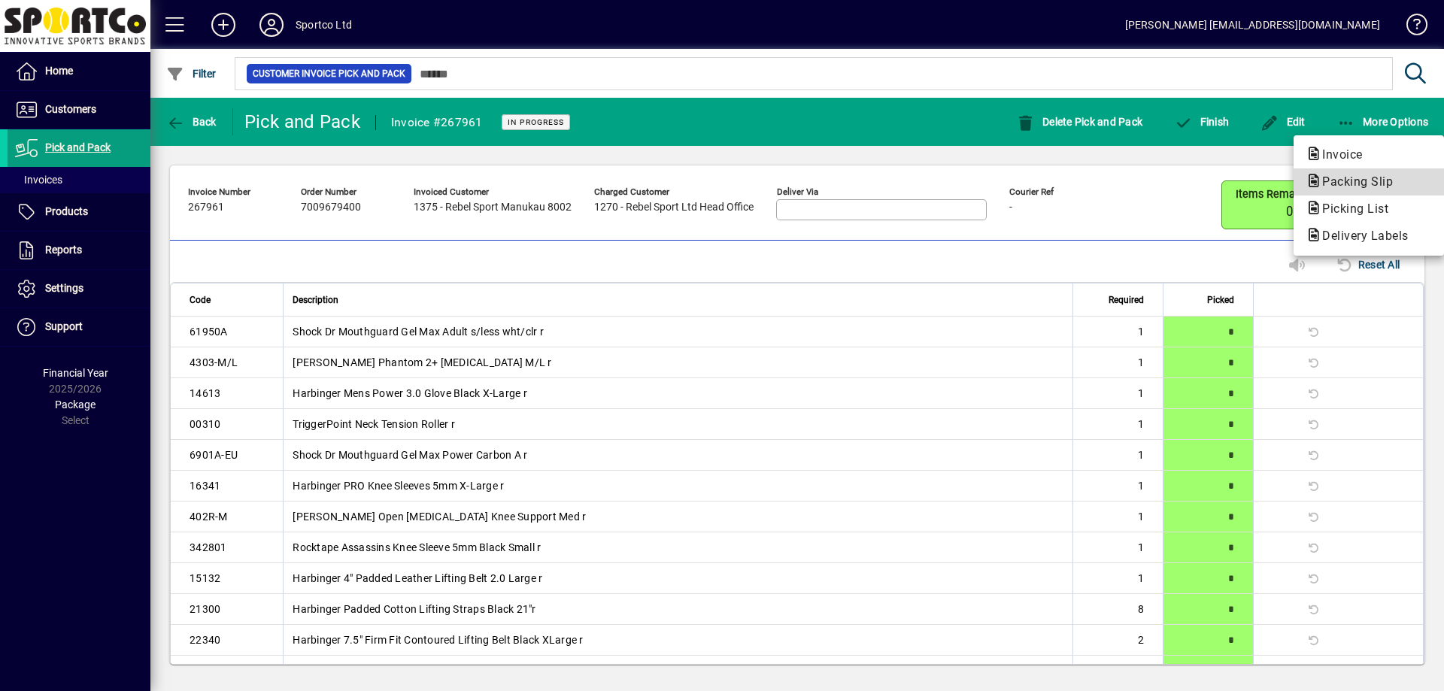
click at [1322, 187] on span "Packing Slip" at bounding box center [1353, 182] width 95 height 14
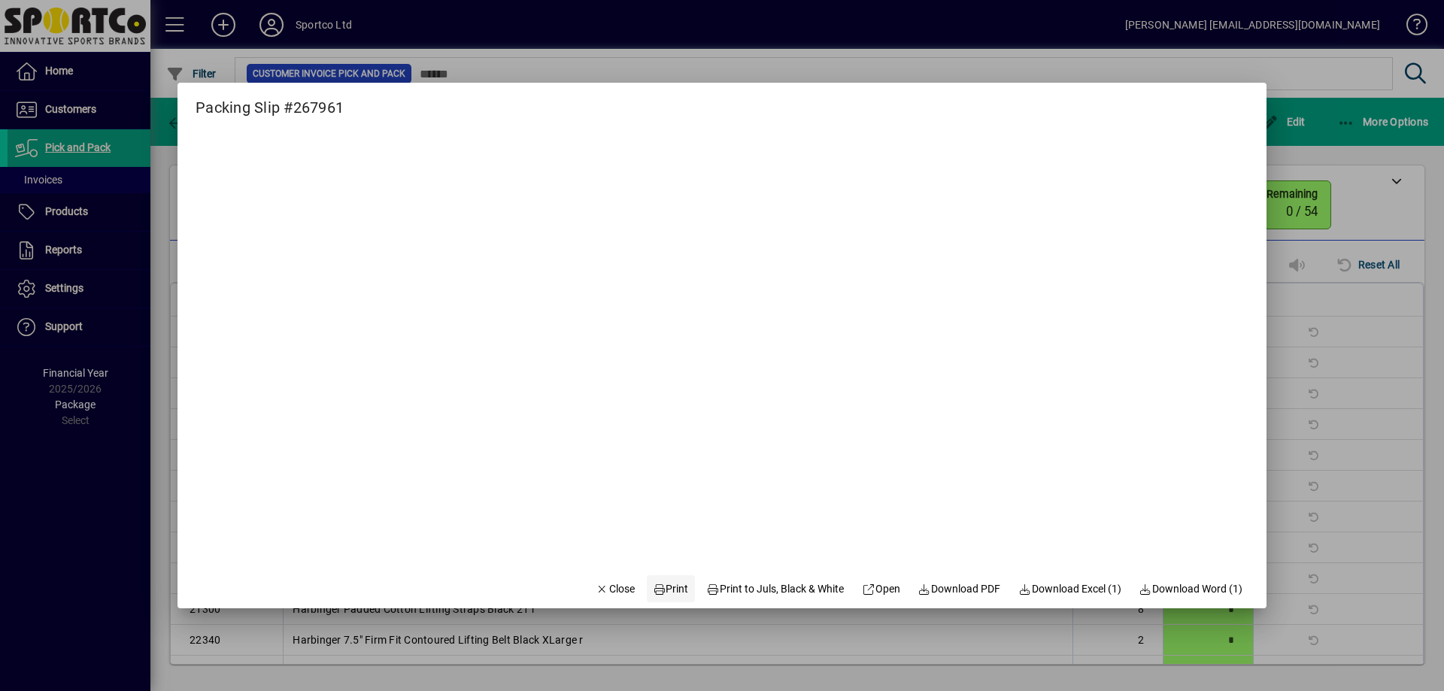
click at [660, 582] on span "Print" at bounding box center [671, 589] width 36 height 16
click at [596, 587] on span "Close" at bounding box center [615, 589] width 39 height 16
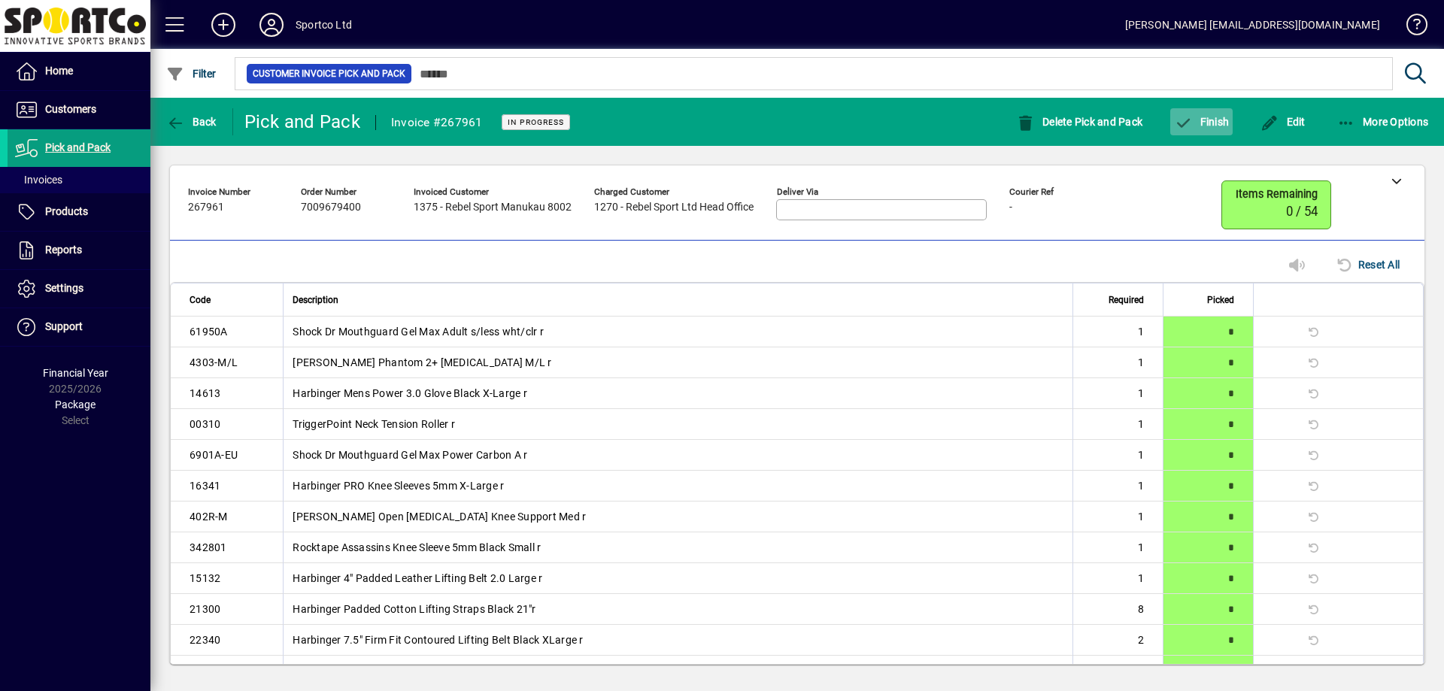
click at [1210, 136] on span "button" at bounding box center [1201, 122] width 62 height 36
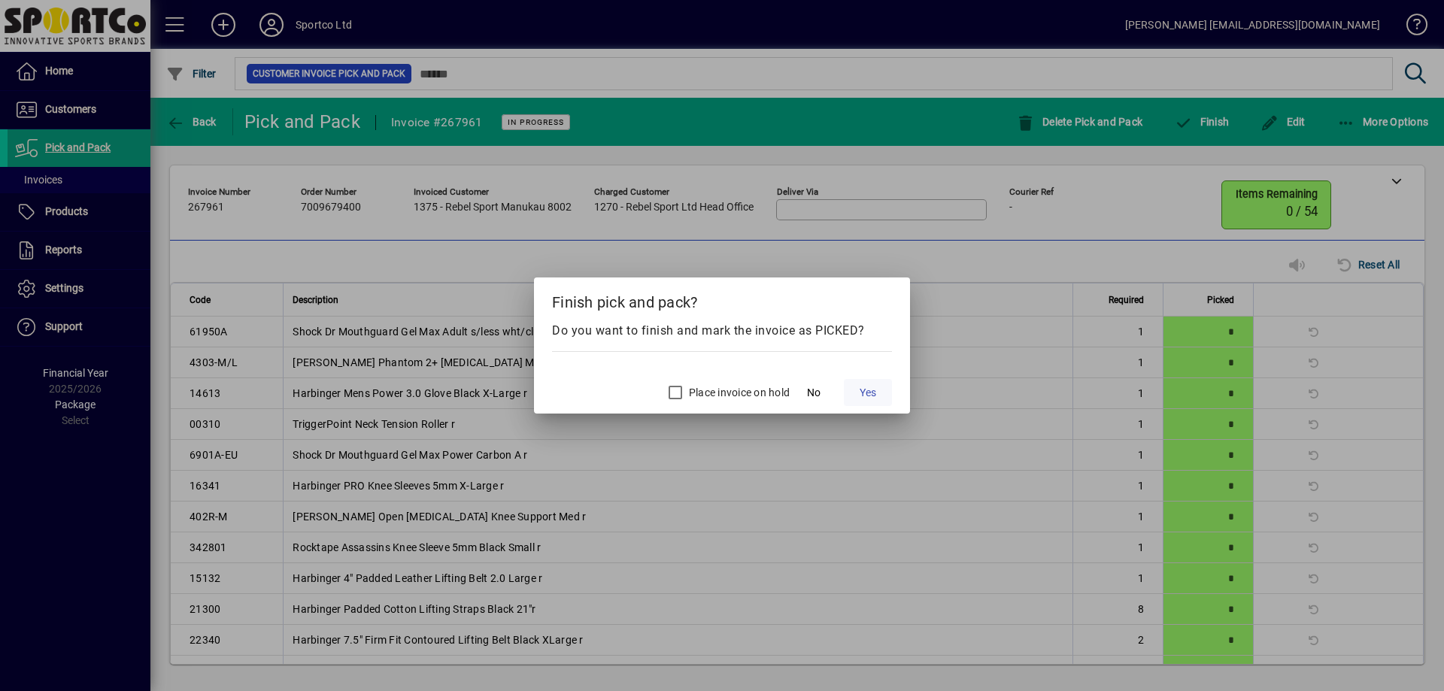
click at [863, 383] on span at bounding box center [868, 393] width 48 height 36
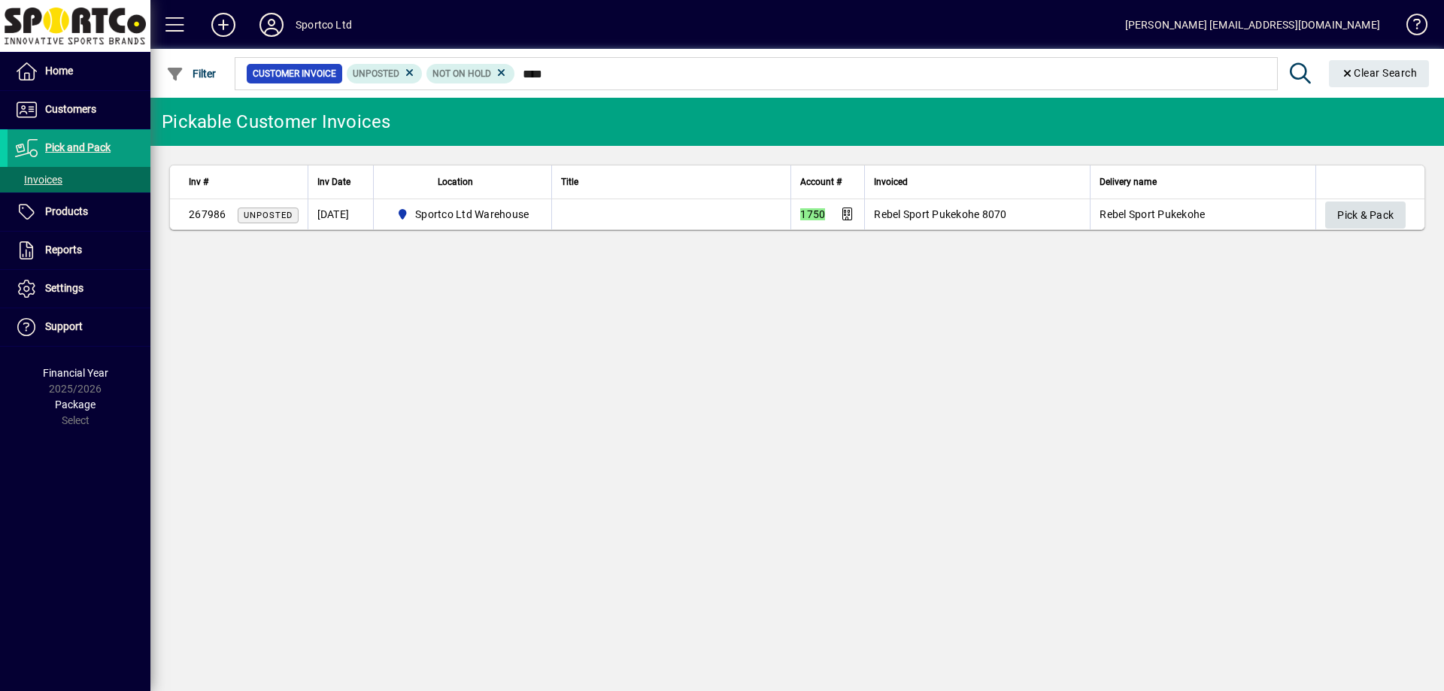
type input "****"
click at [1352, 220] on span "Pick & Pack" at bounding box center [1365, 215] width 56 height 25
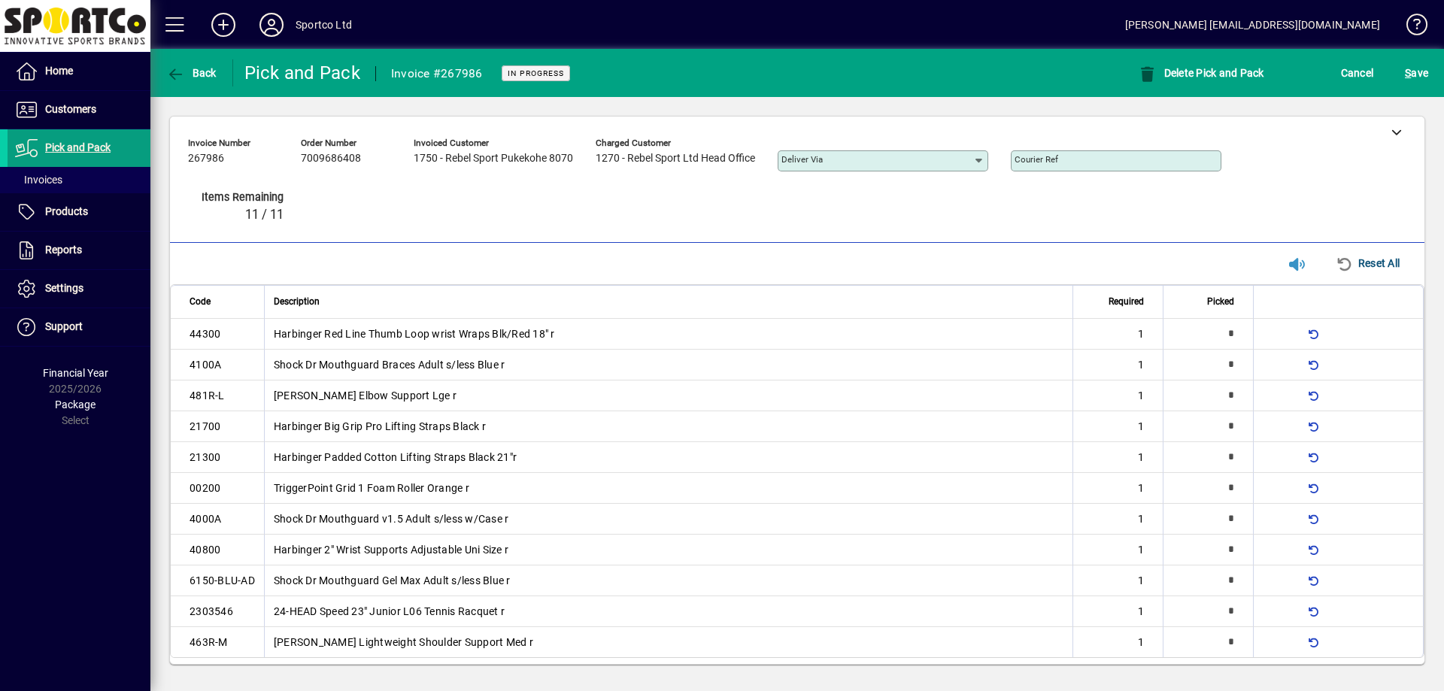
type input "*"
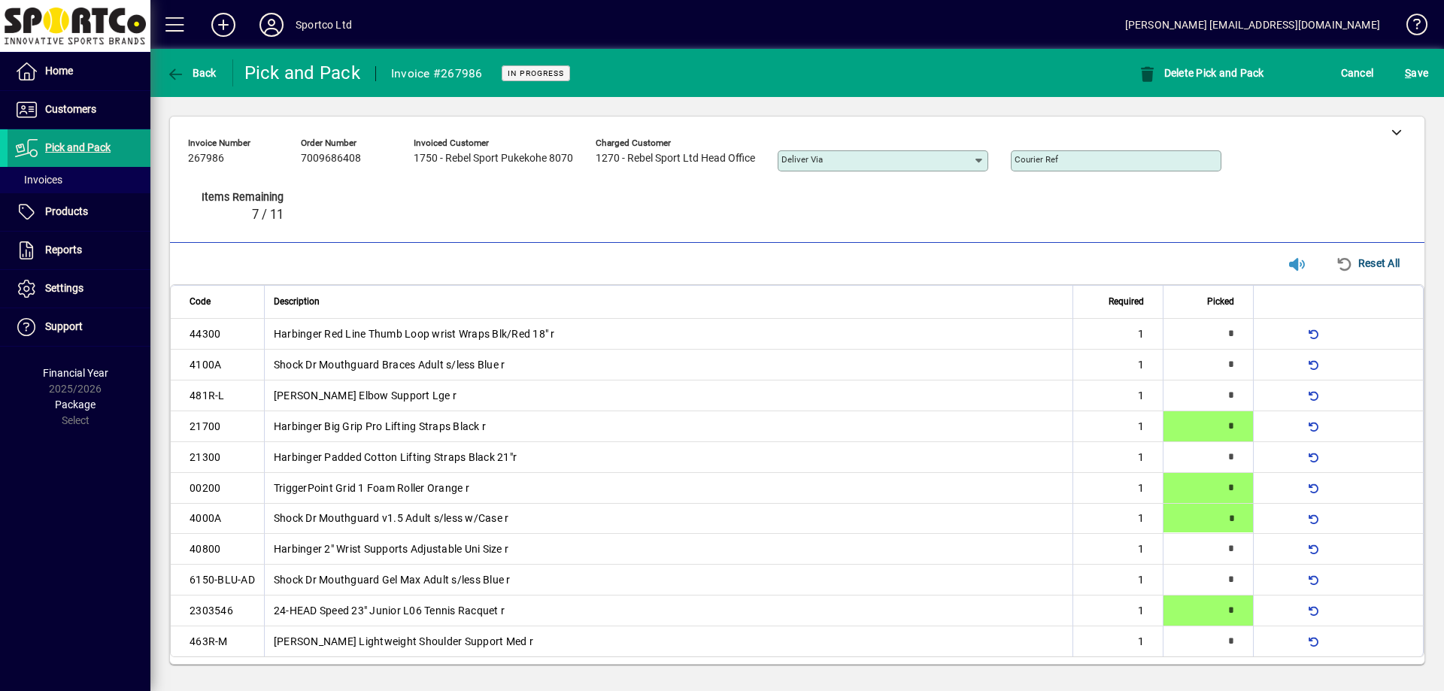
type input "*"
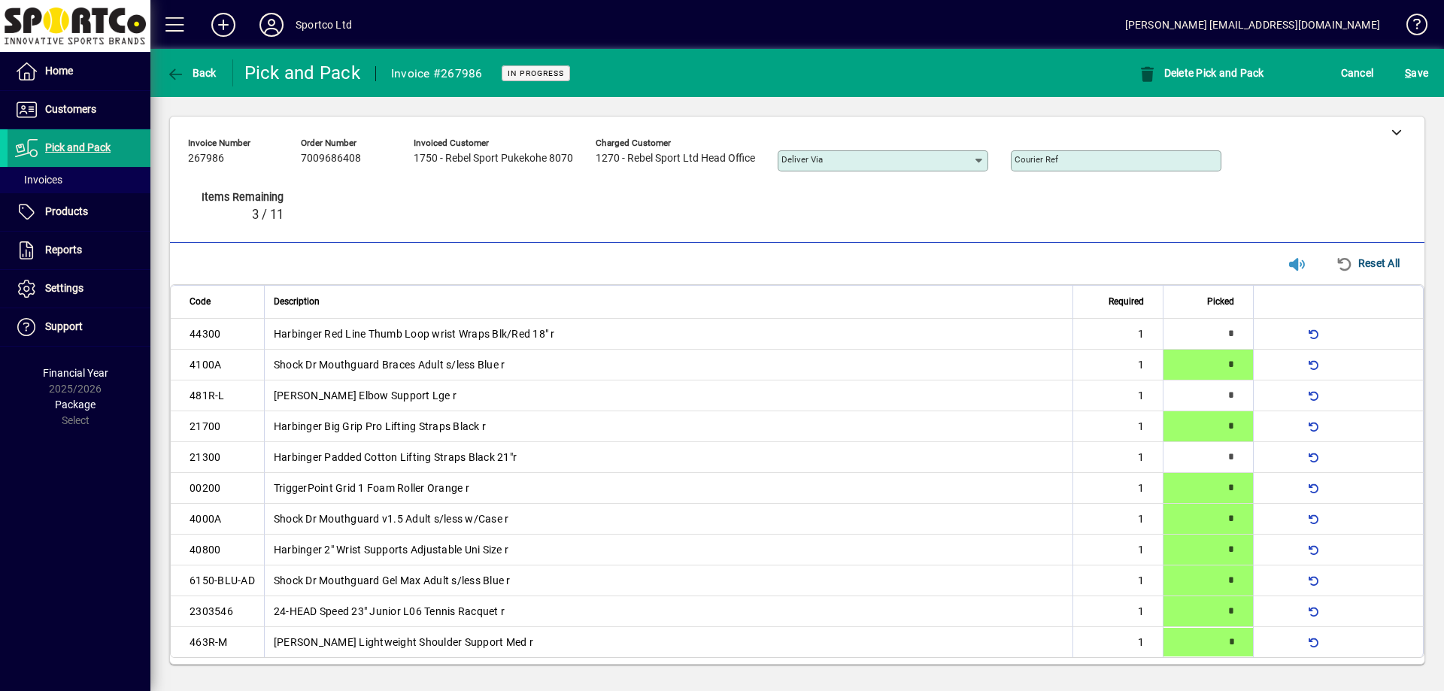
type input "*"
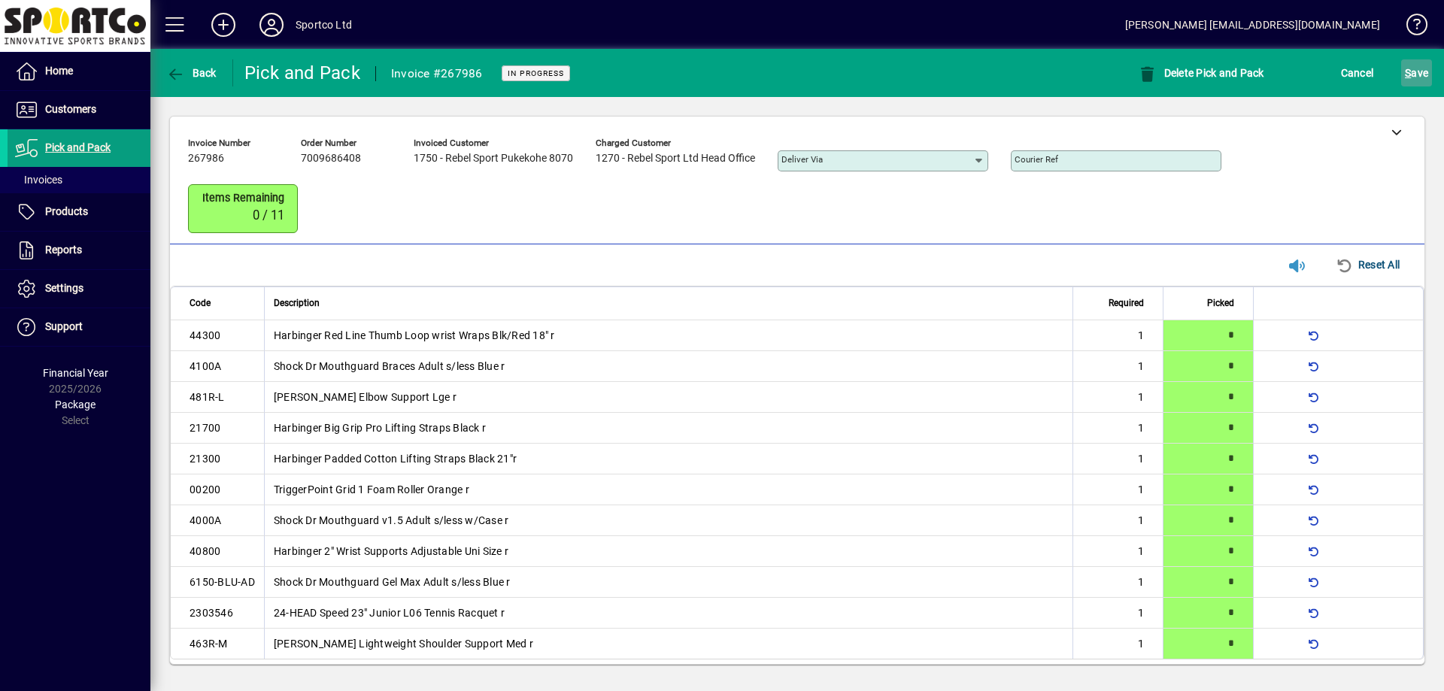
click at [1405, 68] on span "S" at bounding box center [1408, 73] width 6 height 12
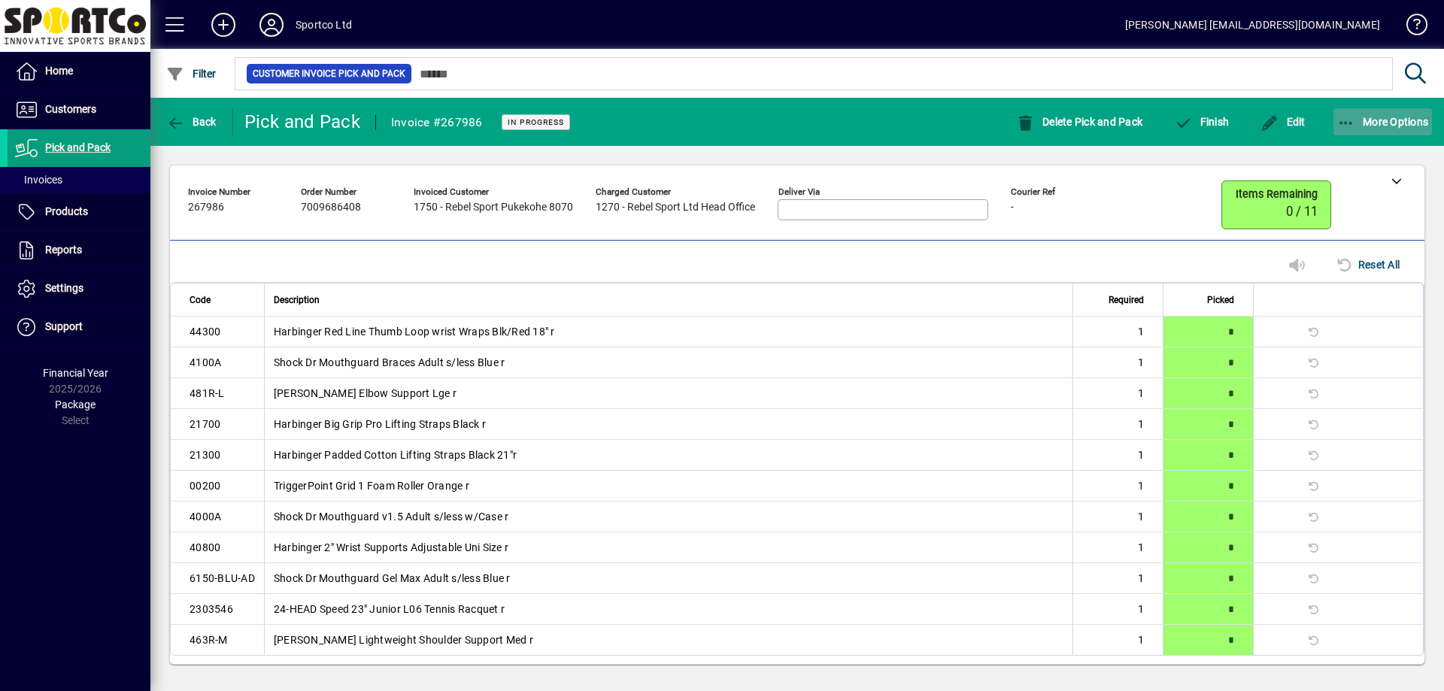
click at [1351, 125] on icon "button" at bounding box center [1346, 123] width 19 height 15
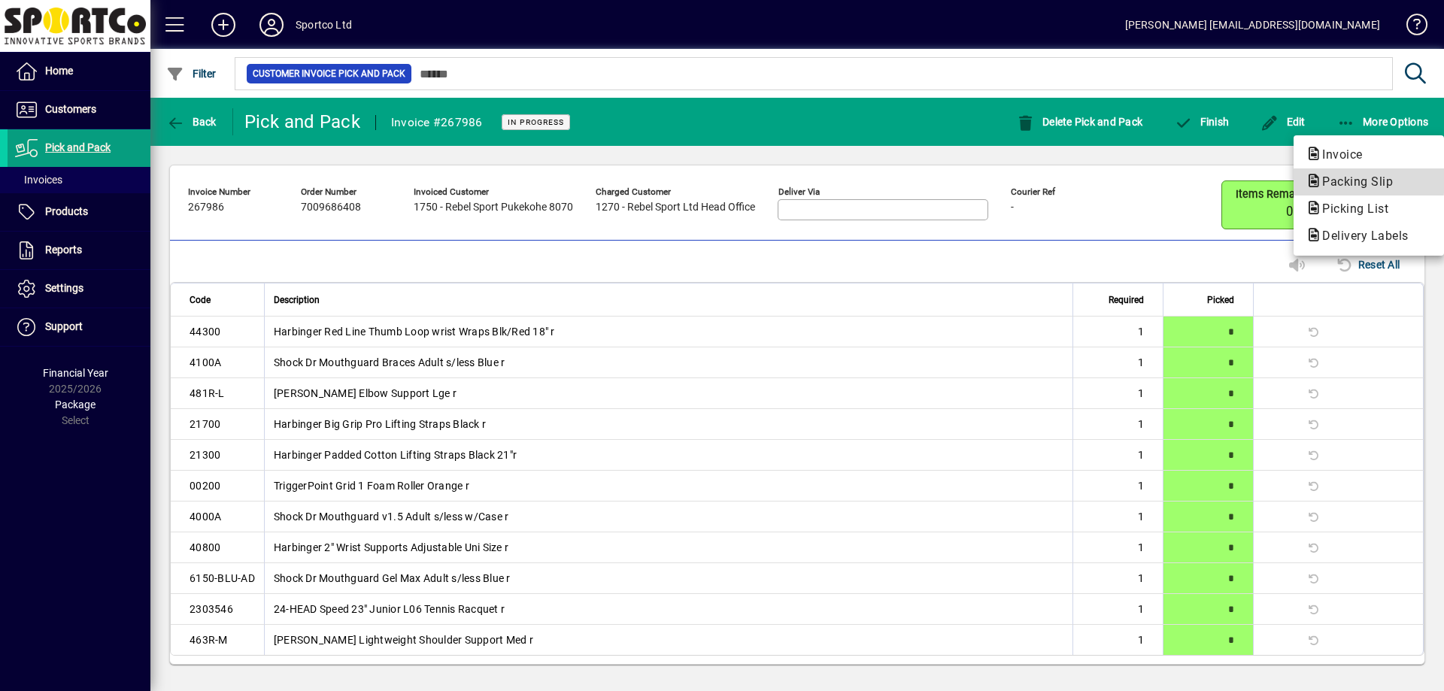
click at [1335, 176] on span "Packing Slip" at bounding box center [1353, 182] width 95 height 14
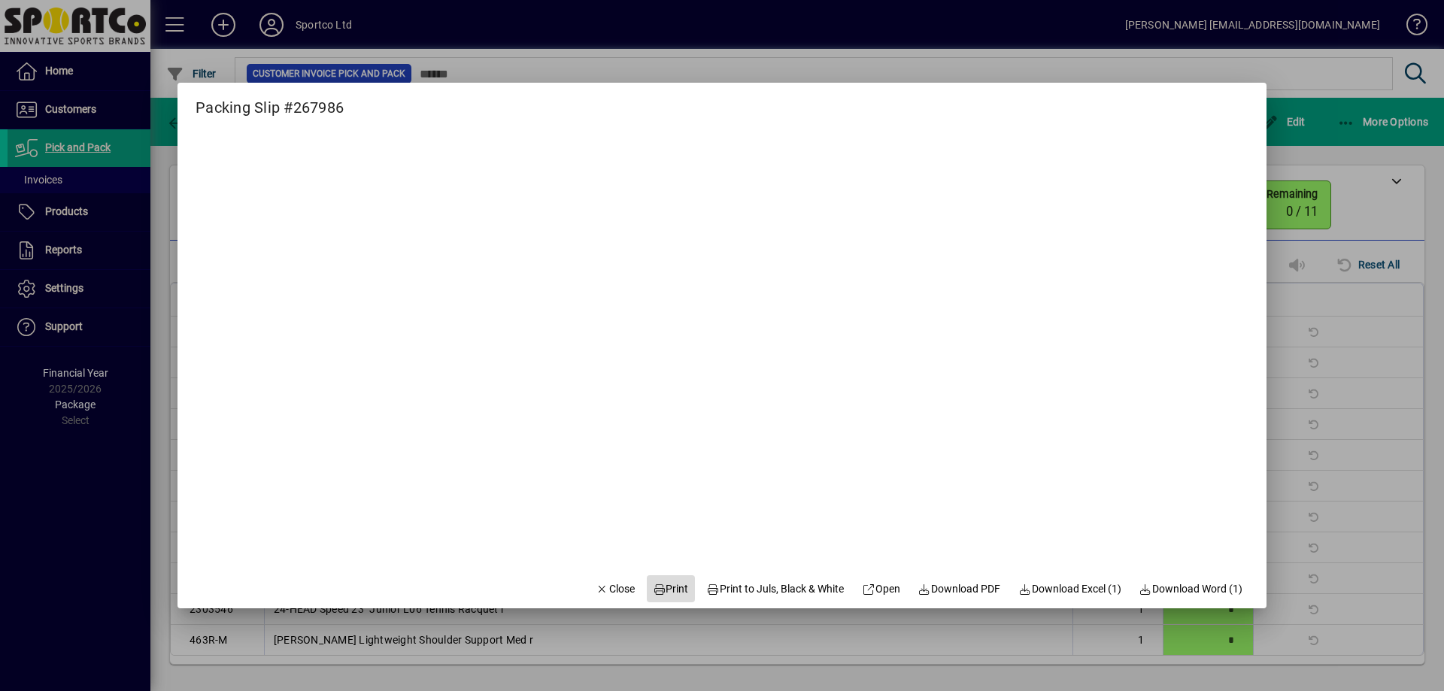
click at [671, 587] on span "Print" at bounding box center [671, 589] width 36 height 16
click at [610, 593] on span "Close" at bounding box center [615, 589] width 39 height 16
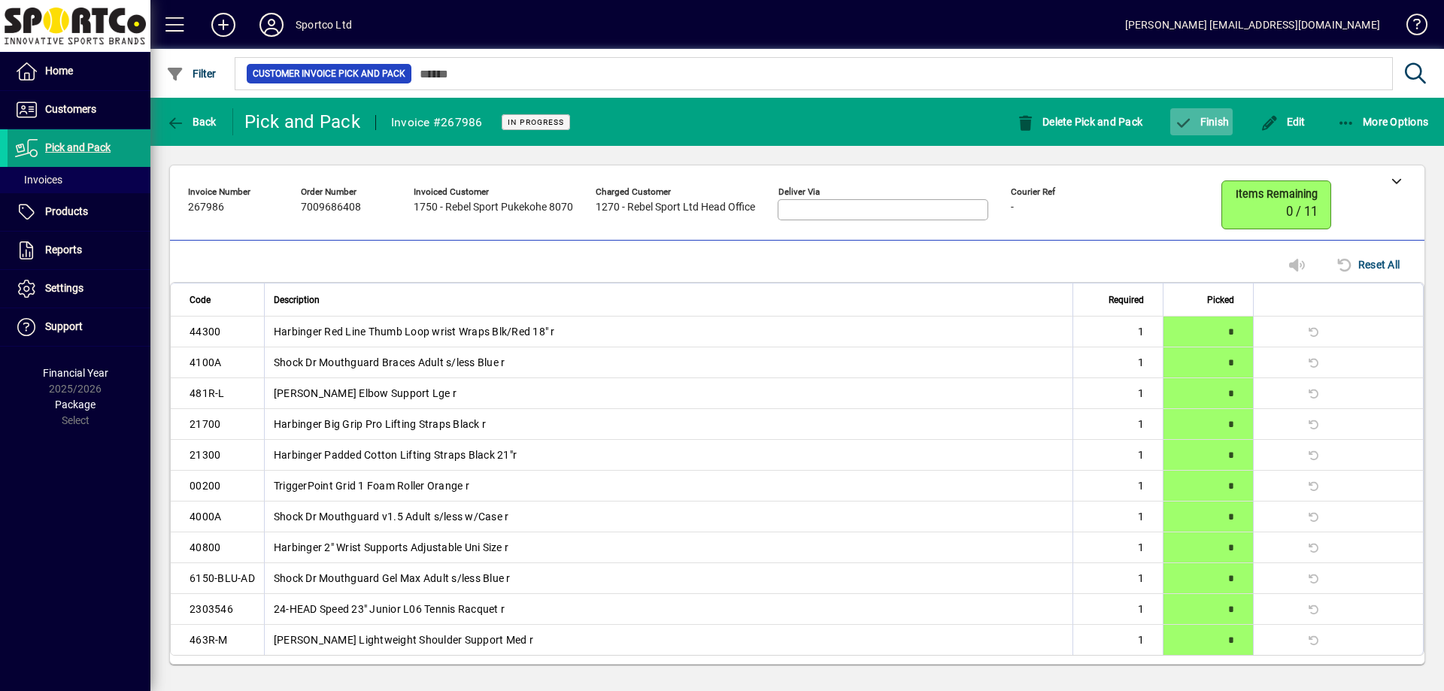
click at [1208, 128] on span "button" at bounding box center [1201, 122] width 62 height 36
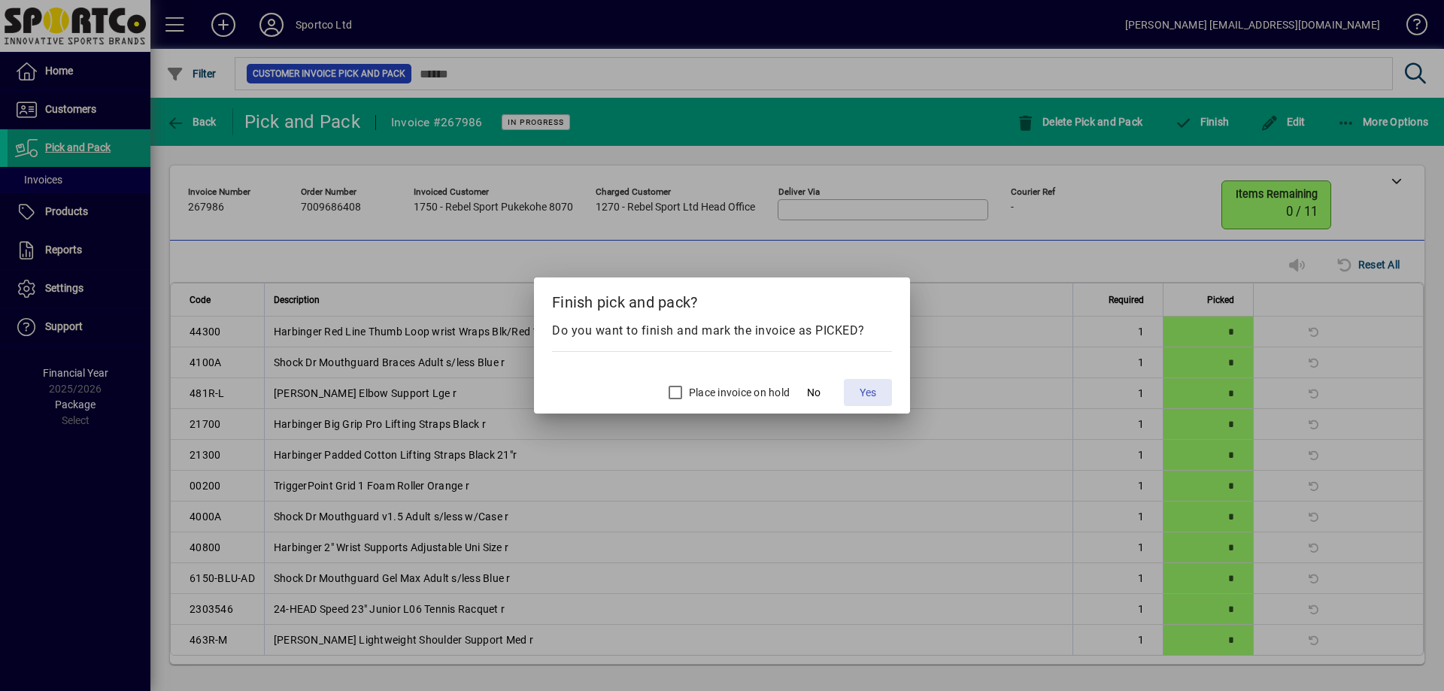
click at [866, 396] on span "Yes" at bounding box center [868, 393] width 17 height 16
